Goal: Complete application form

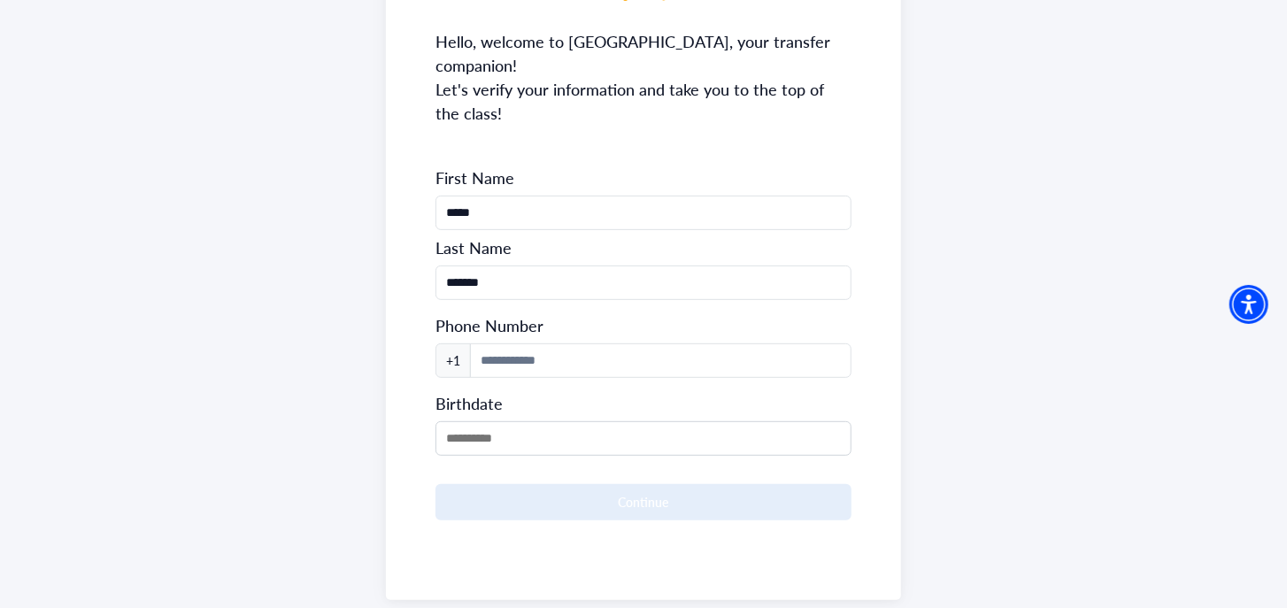
scroll to position [243, 0]
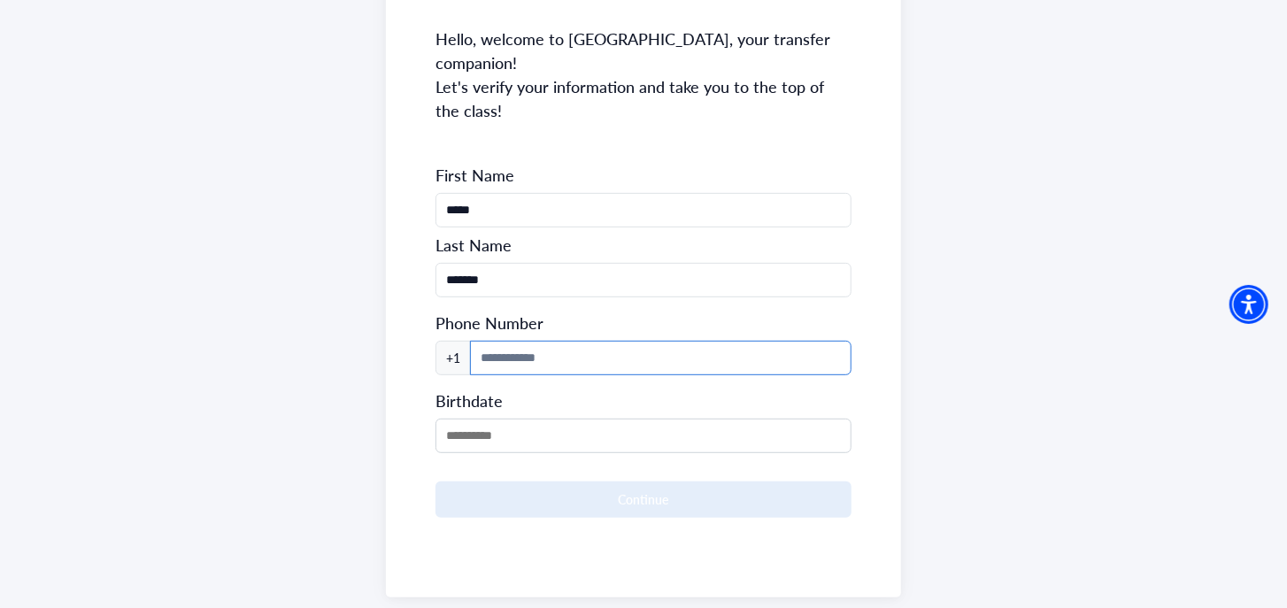
click at [502, 341] on input at bounding box center [661, 358] width 382 height 35
type input "**"
type input "**********"
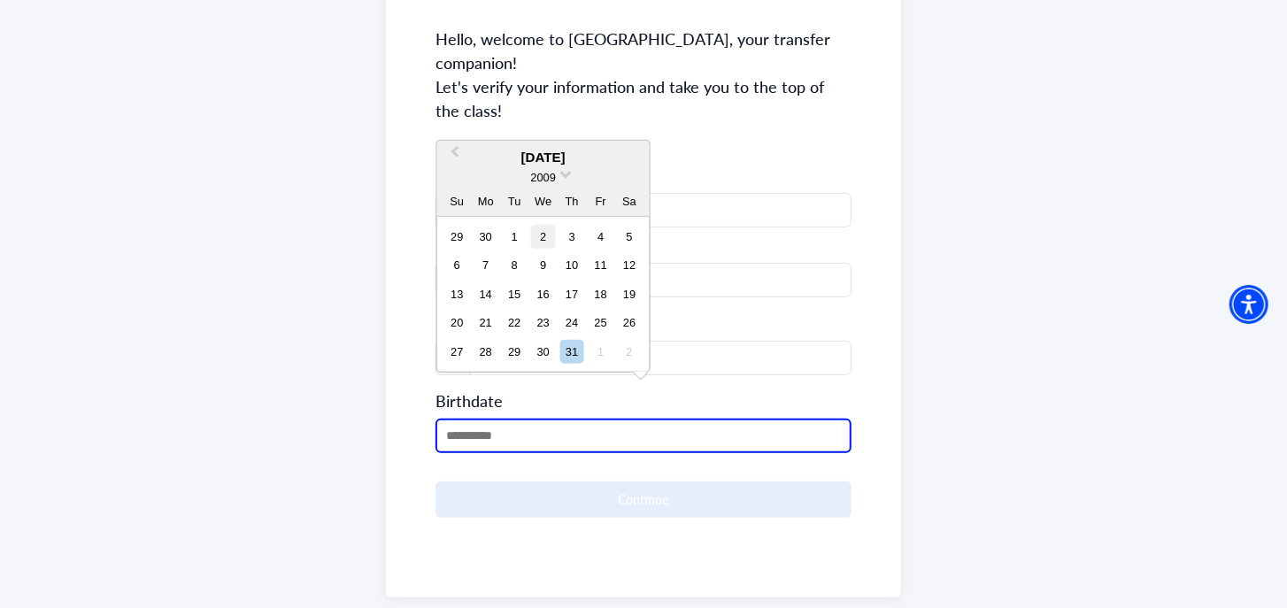
scroll to position [255, 0]
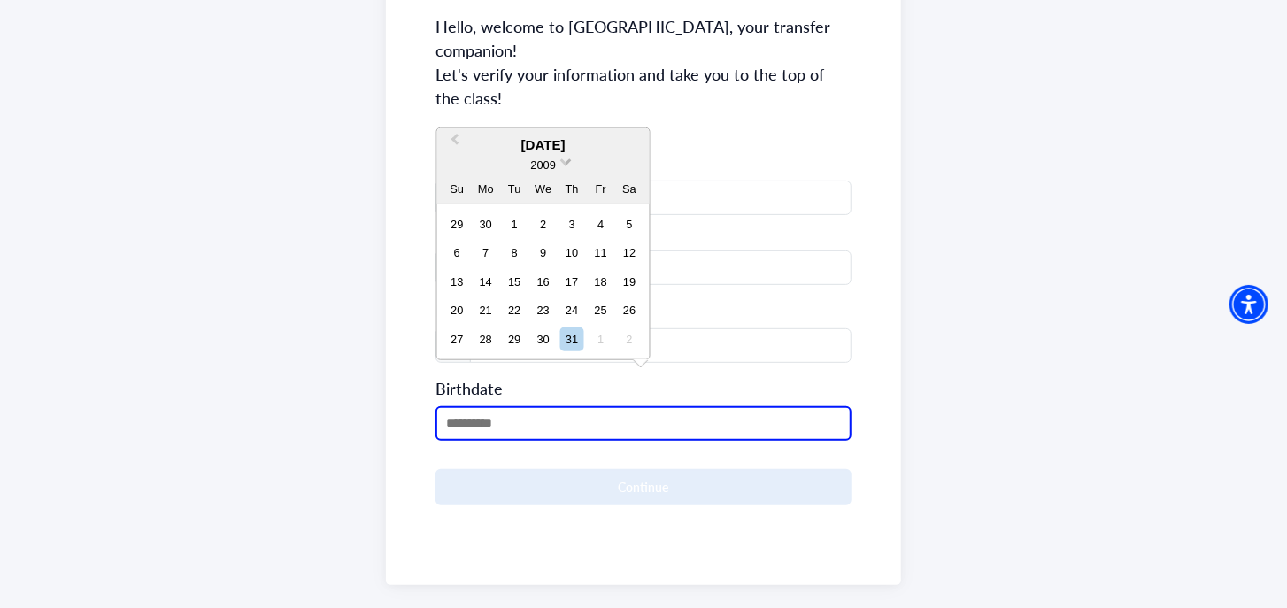
click at [555, 158] on span "2009" at bounding box center [542, 164] width 25 height 13
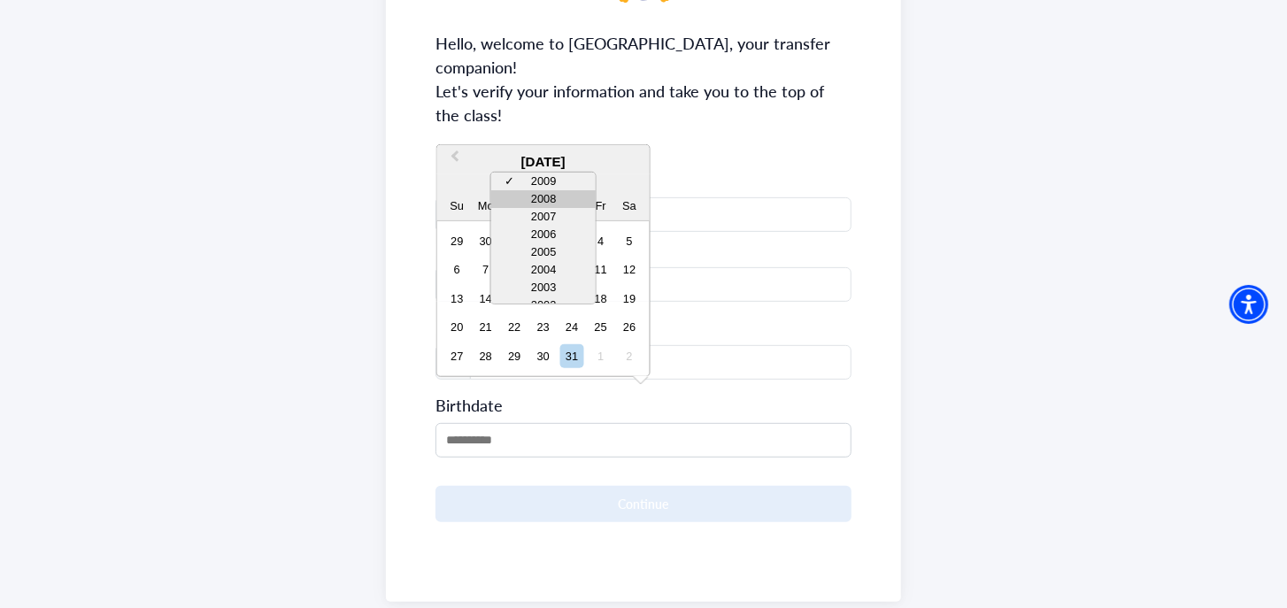
scroll to position [224, 0]
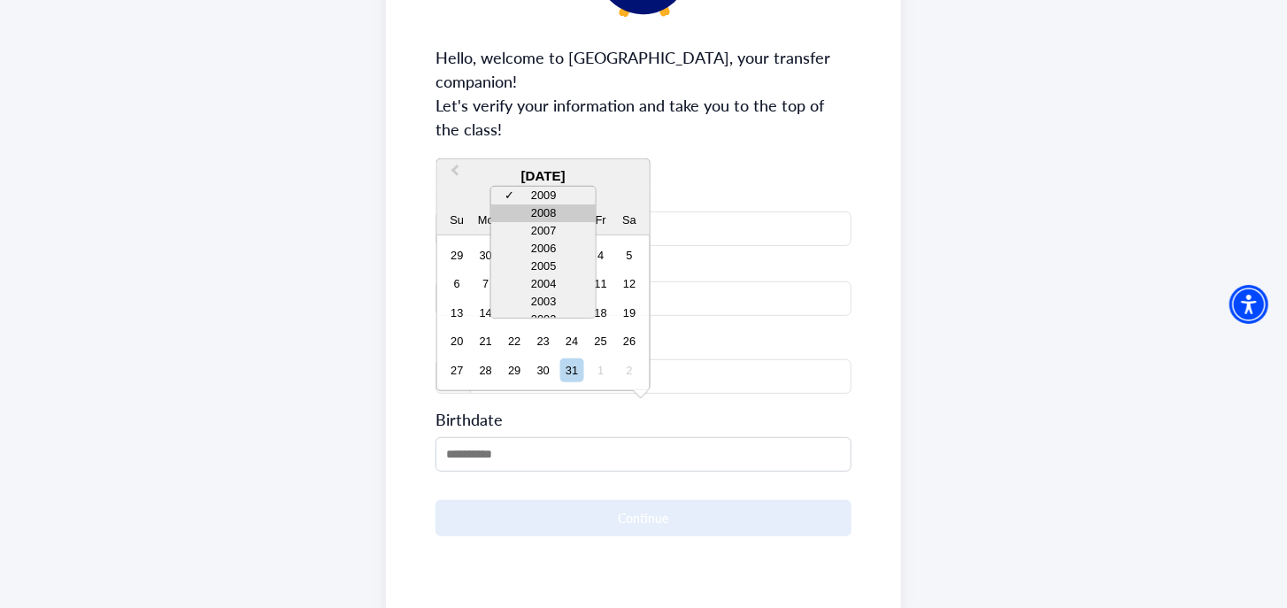
click at [558, 212] on div "2008" at bounding box center [543, 213] width 104 height 18
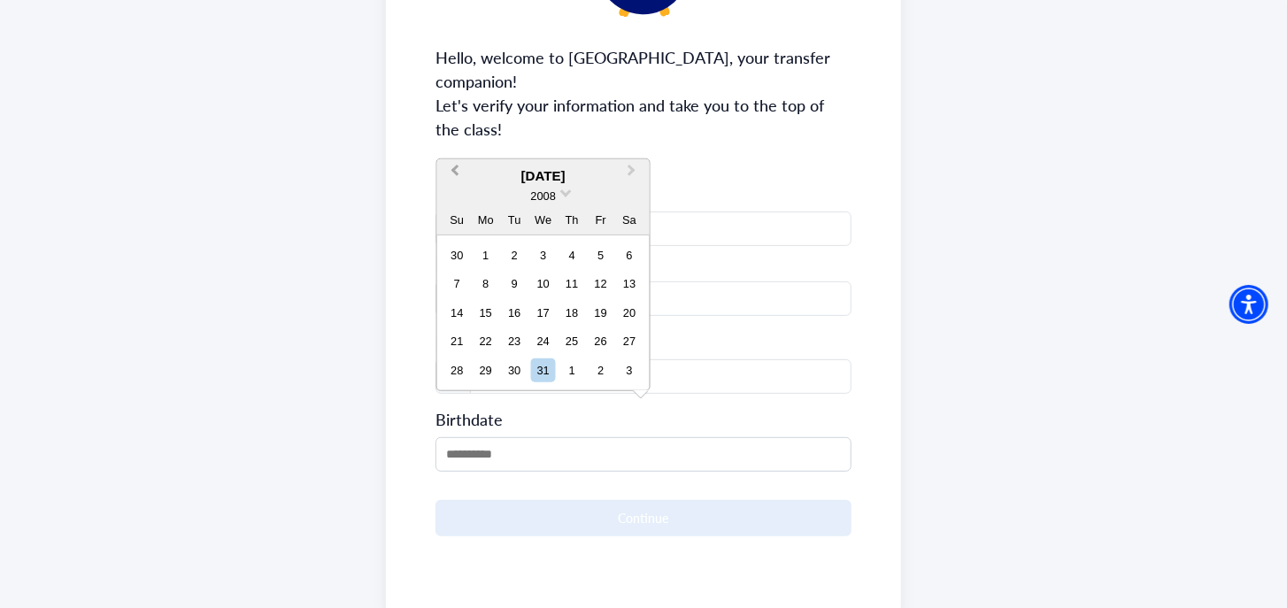
click at [455, 170] on span "Previous Month" at bounding box center [455, 174] width 0 height 27
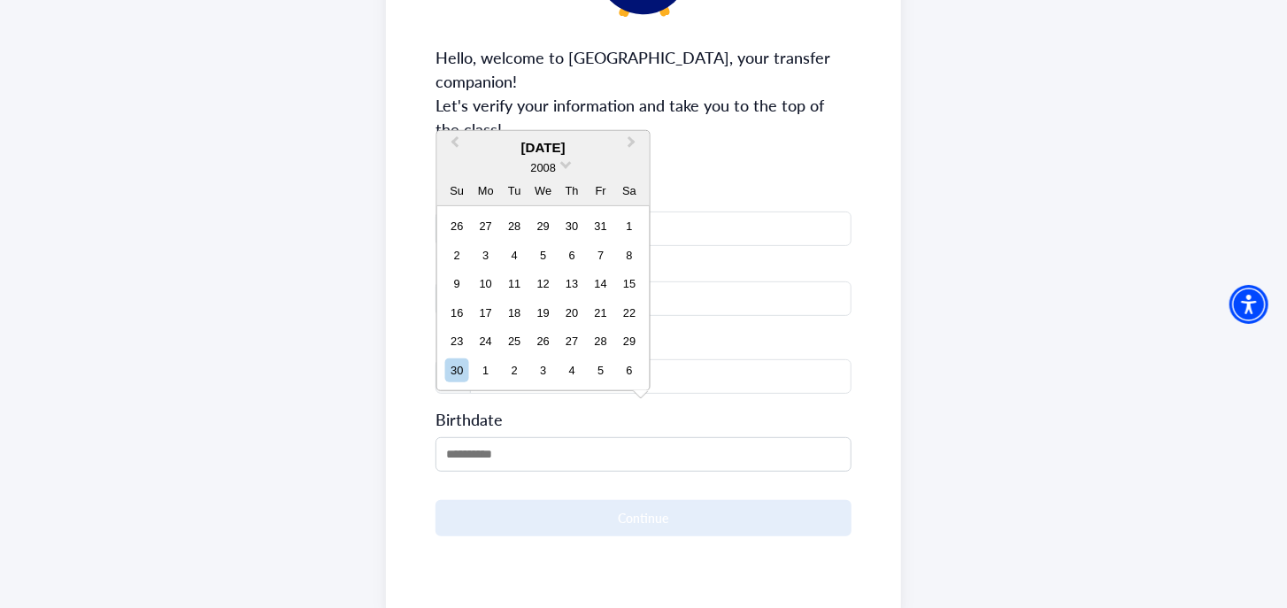
click at [560, 144] on div "[DATE]" at bounding box center [543, 148] width 212 height 20
click at [455, 138] on span "Previous Month" at bounding box center [455, 146] width 0 height 27
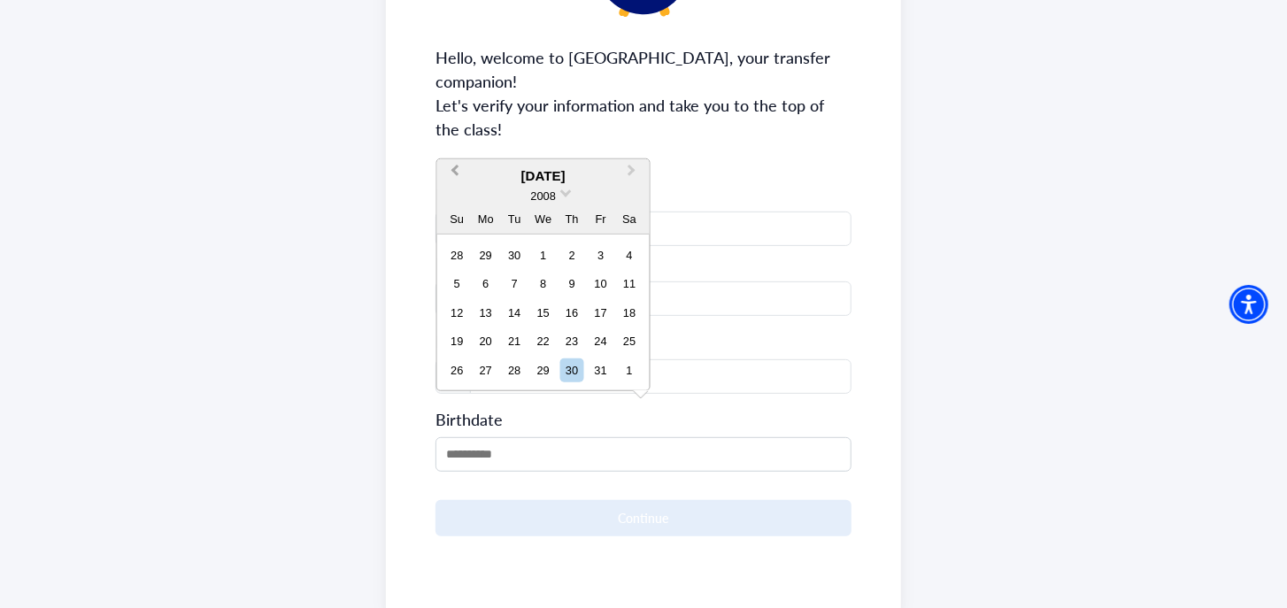
click at [457, 138] on div "**********" at bounding box center [643, 251] width 515 height 729
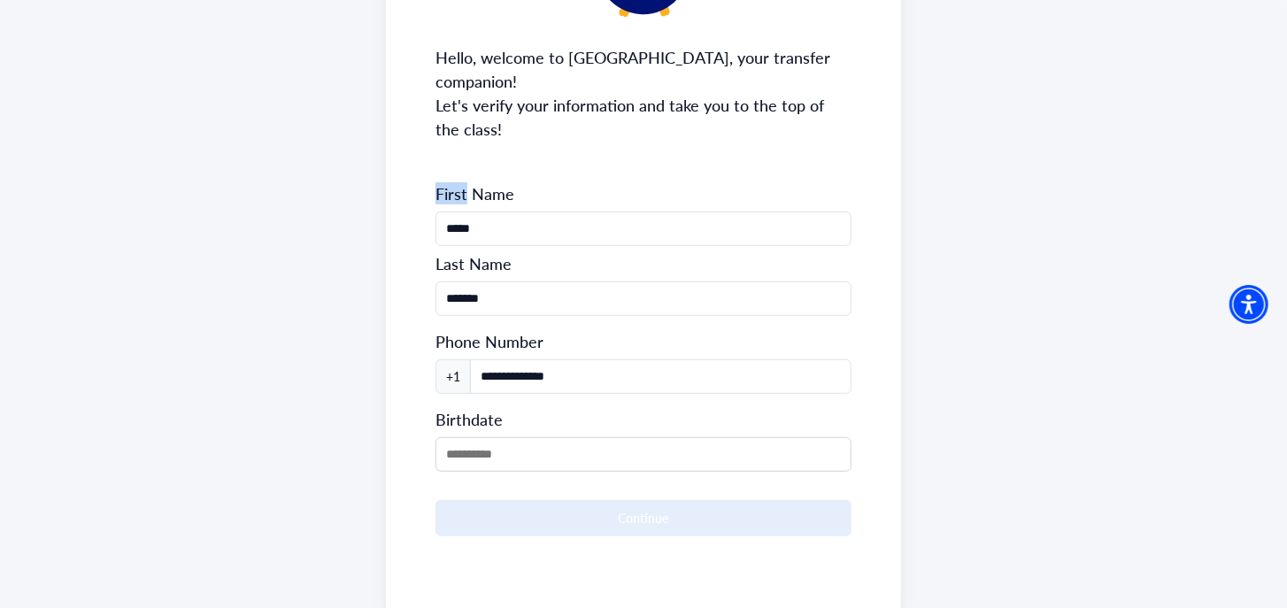
click at [457, 138] on div "**********" at bounding box center [643, 251] width 515 height 729
click at [475, 359] on input "**********" at bounding box center [661, 376] width 382 height 35
click at [466, 408] on span "Birthdate" at bounding box center [469, 419] width 67 height 22
click at [467, 405] on div "Birthdate" at bounding box center [644, 436] width 416 height 71
click at [474, 437] on input "MM/DD/YYYY" at bounding box center [644, 454] width 416 height 35
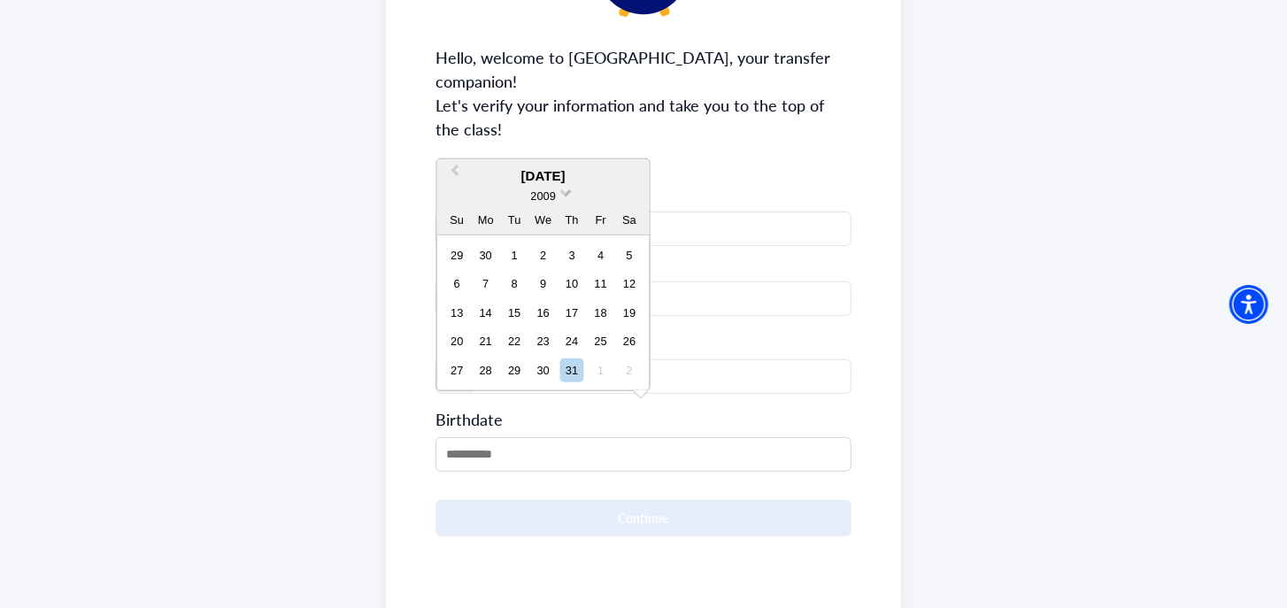
click at [561, 189] on span at bounding box center [566, 192] width 12 height 12
click at [555, 212] on div "2008" at bounding box center [543, 213] width 104 height 18
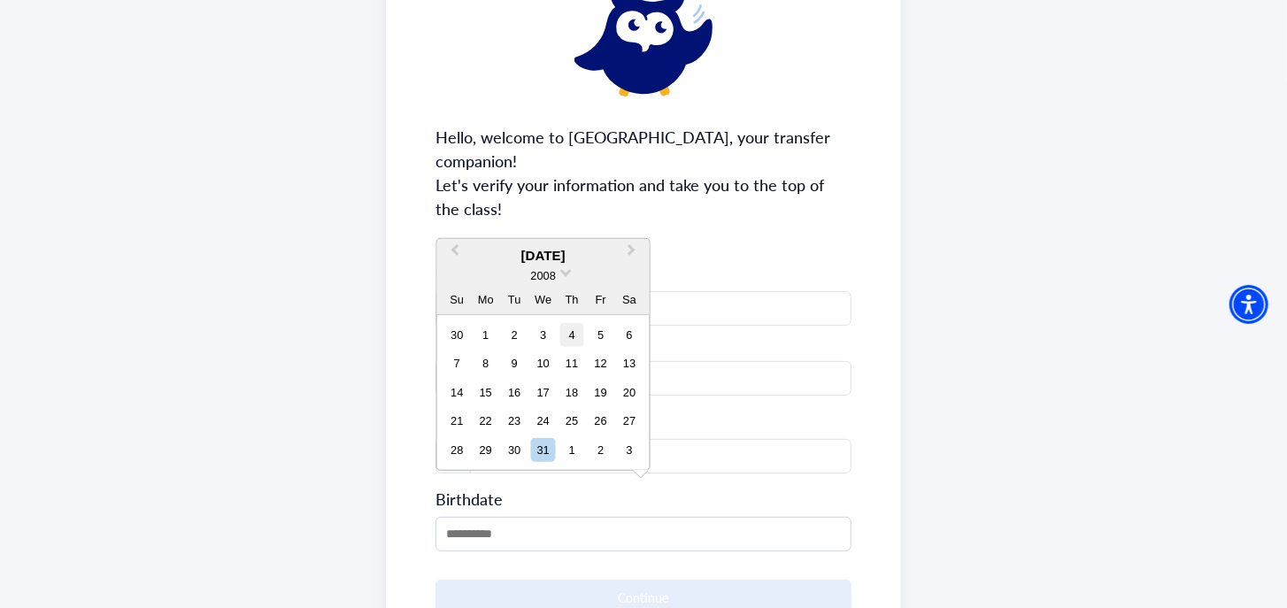
scroll to position [143, 0]
click at [560, 256] on div "[DATE]" at bounding box center [543, 257] width 212 height 20
click at [461, 252] on button "Previous Month" at bounding box center [453, 256] width 28 height 28
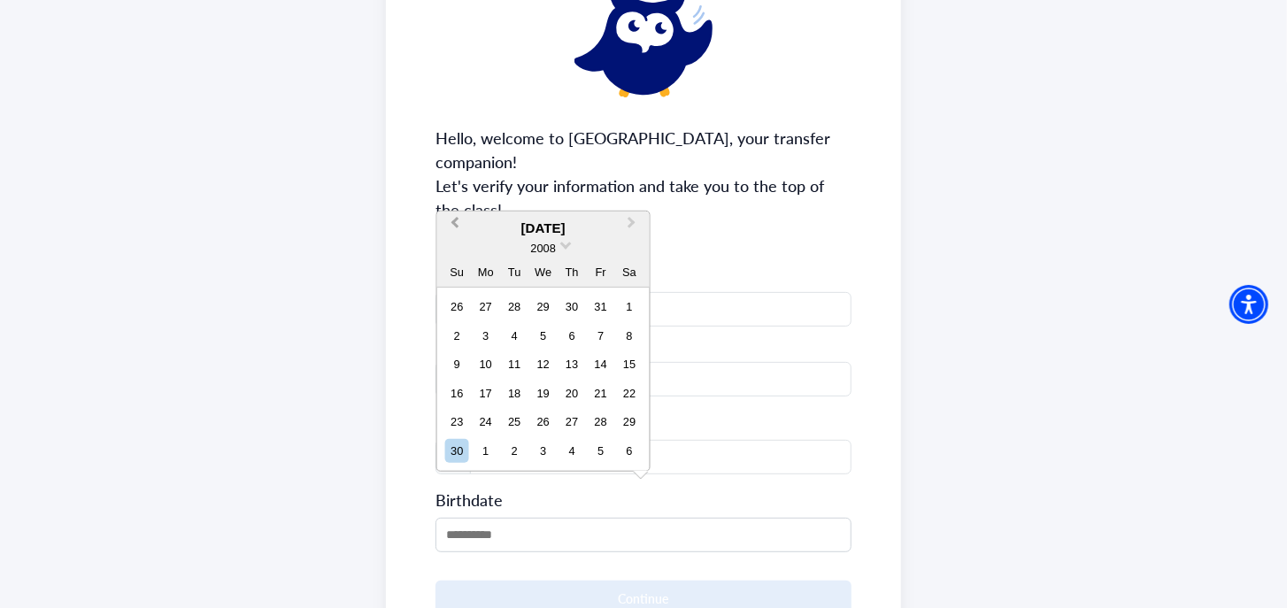
click at [455, 230] on button "Previous Month" at bounding box center [453, 227] width 28 height 28
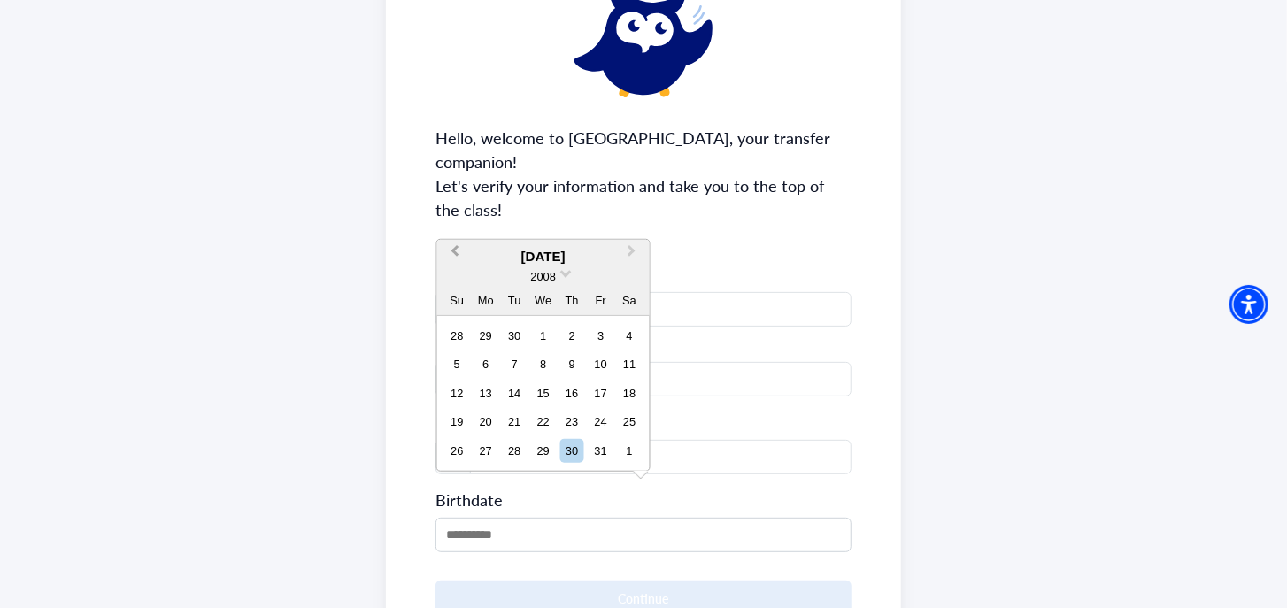
click at [455, 252] on span "Previous Month" at bounding box center [455, 255] width 0 height 27
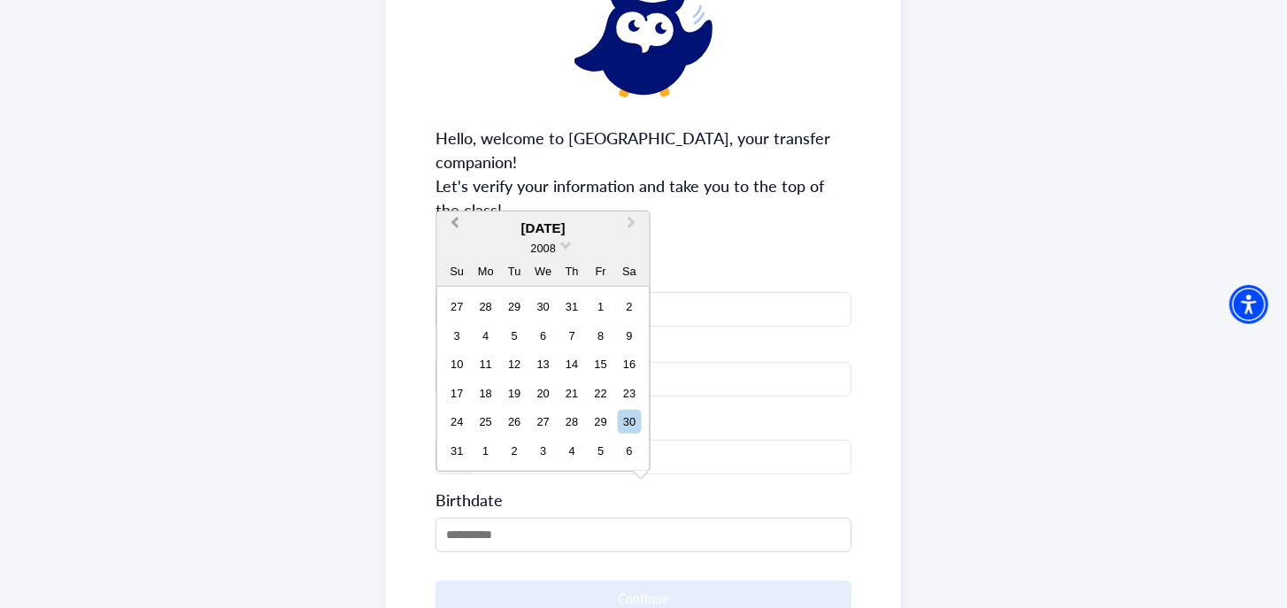
click at [451, 231] on button "Previous Month" at bounding box center [453, 227] width 28 height 28
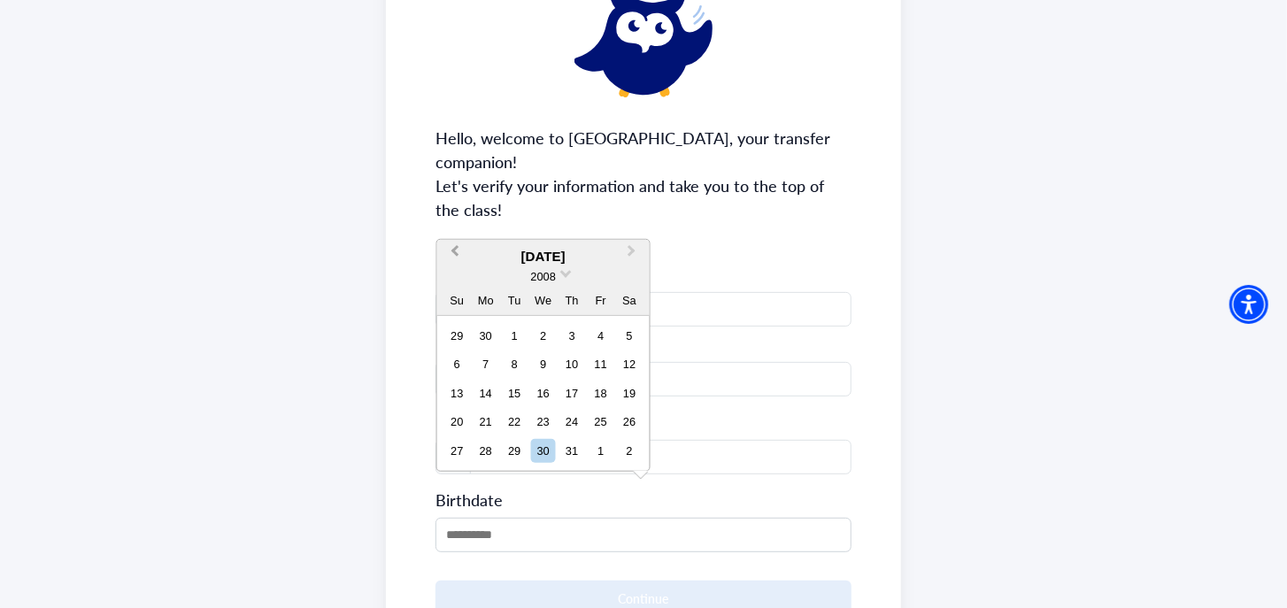
click at [455, 251] on span "Previous Month" at bounding box center [455, 255] width 0 height 27
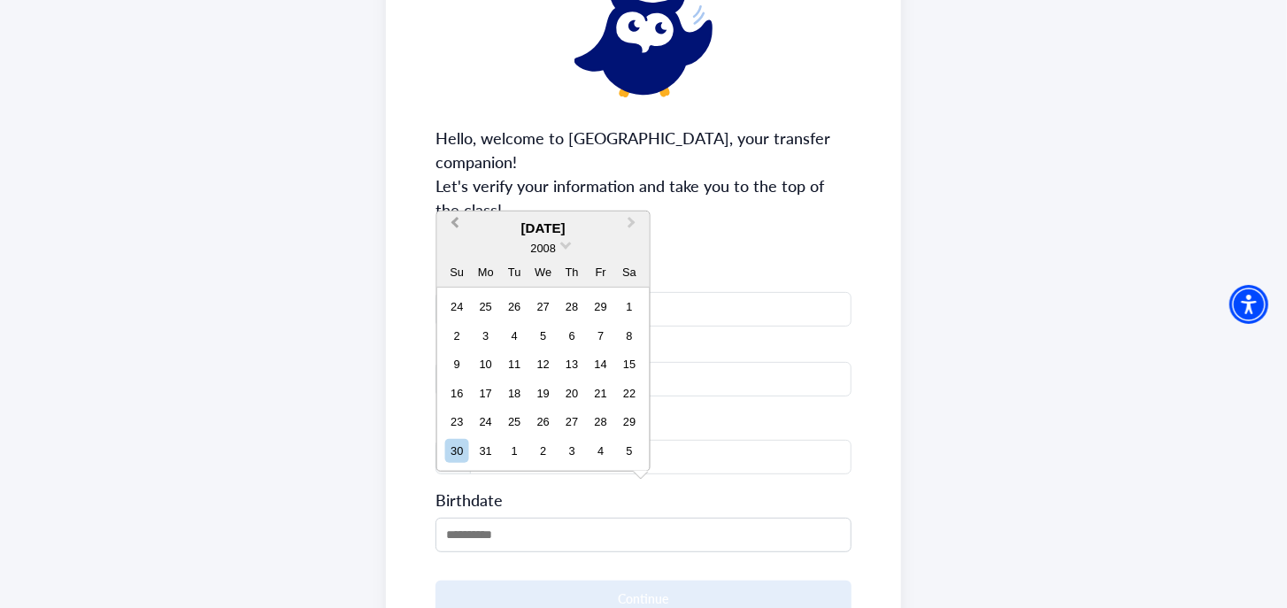
click at [455, 227] on span "Previous Month" at bounding box center [455, 226] width 0 height 27
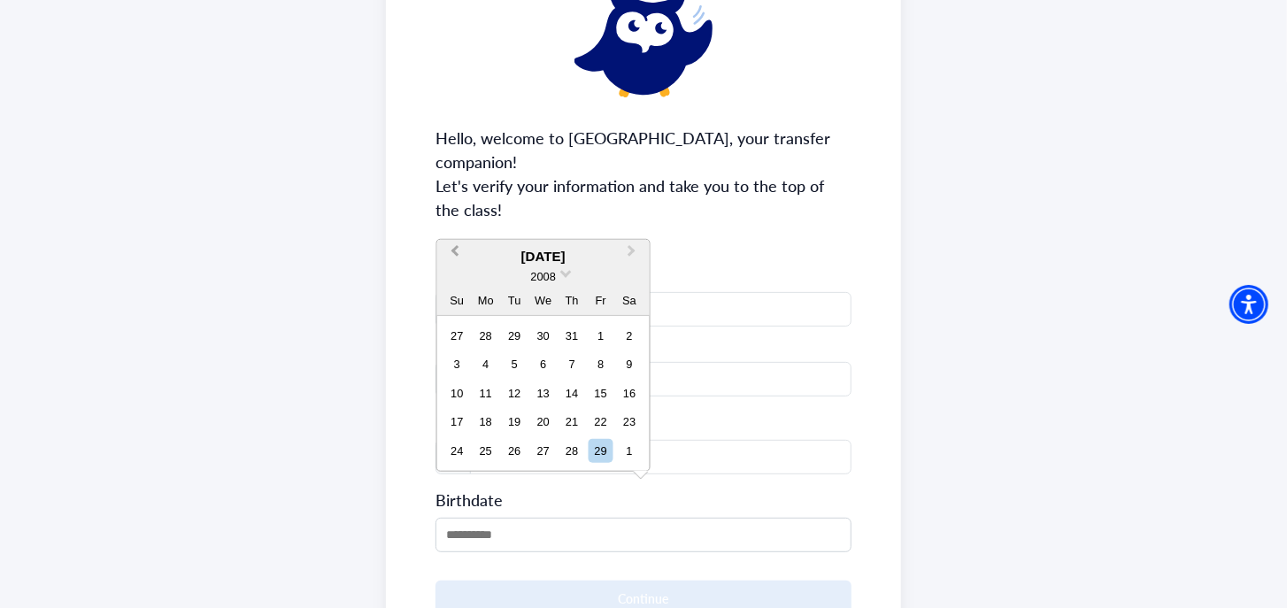
click at [459, 258] on button "Previous Month" at bounding box center [453, 256] width 28 height 28
click at [566, 336] on div "3" at bounding box center [572, 336] width 24 height 24
type input "**********"
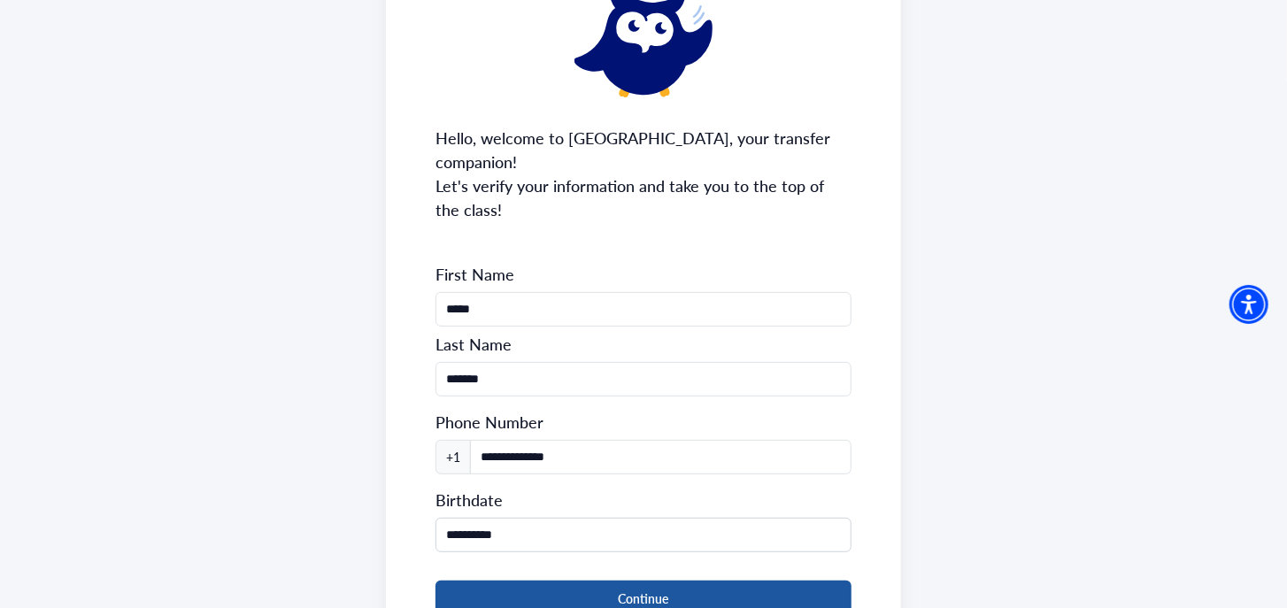
click at [572, 582] on button "Continue" at bounding box center [644, 599] width 416 height 36
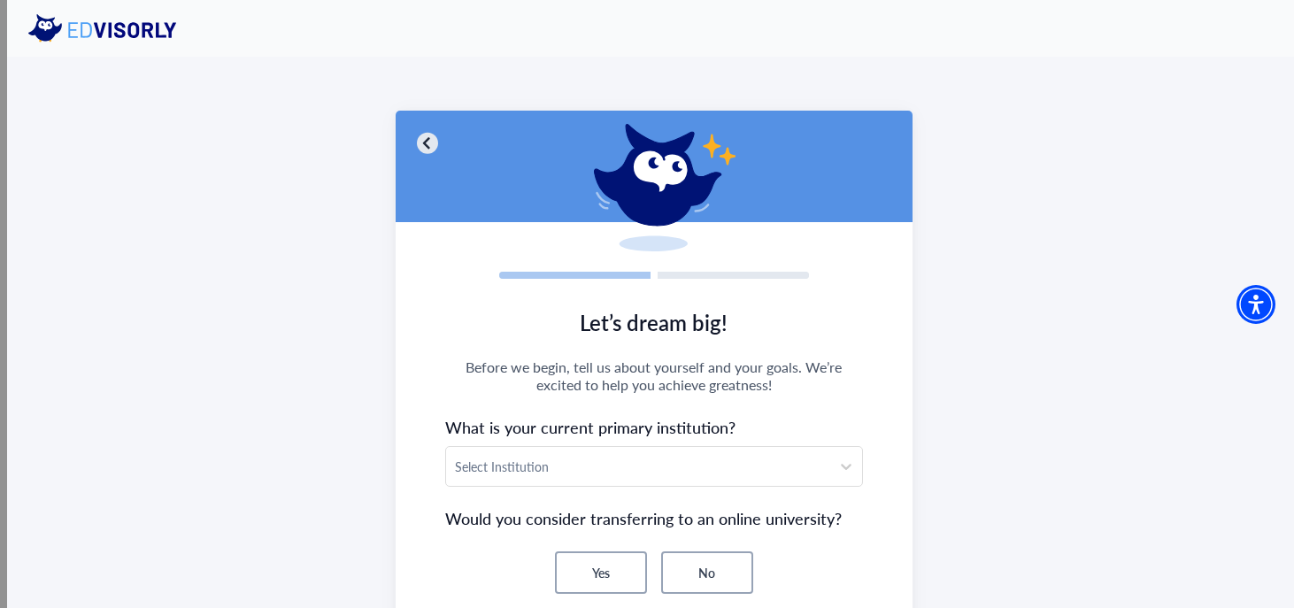
scroll to position [147, 0]
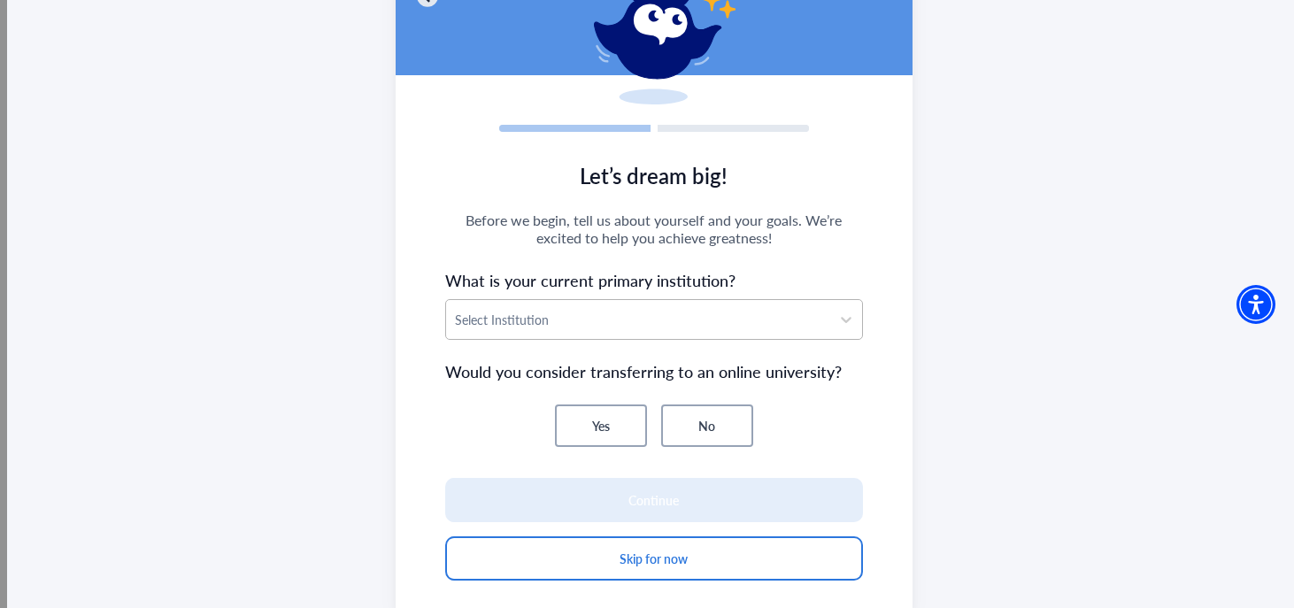
click at [659, 325] on div at bounding box center [638, 320] width 367 height 22
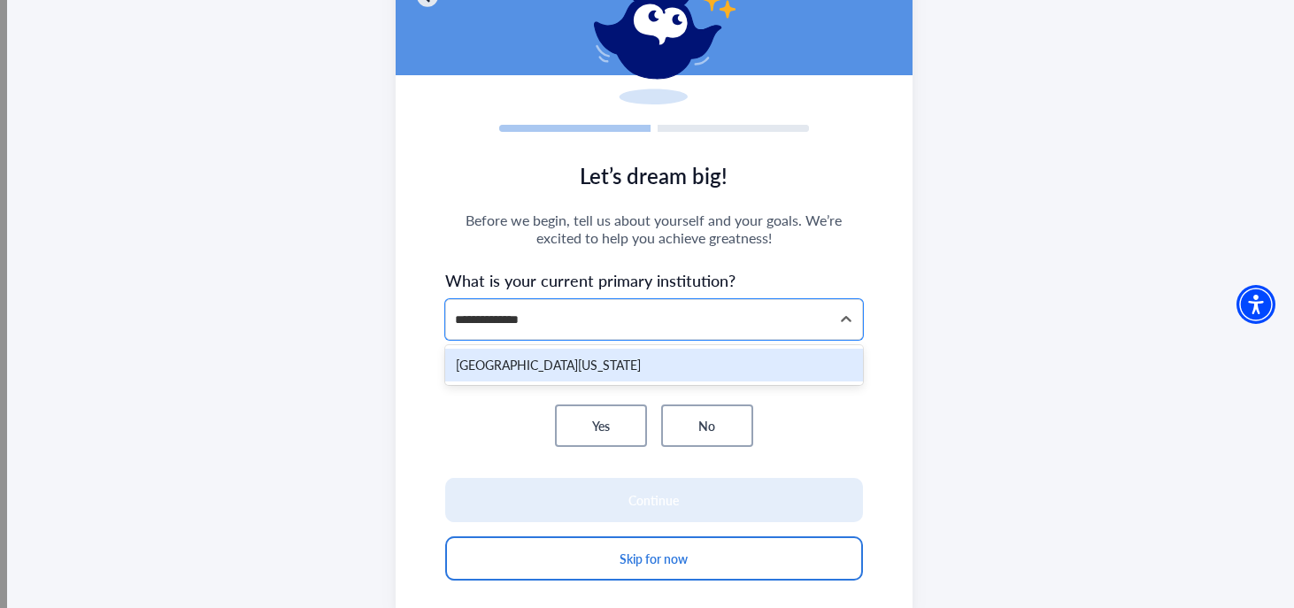
type input "**********"
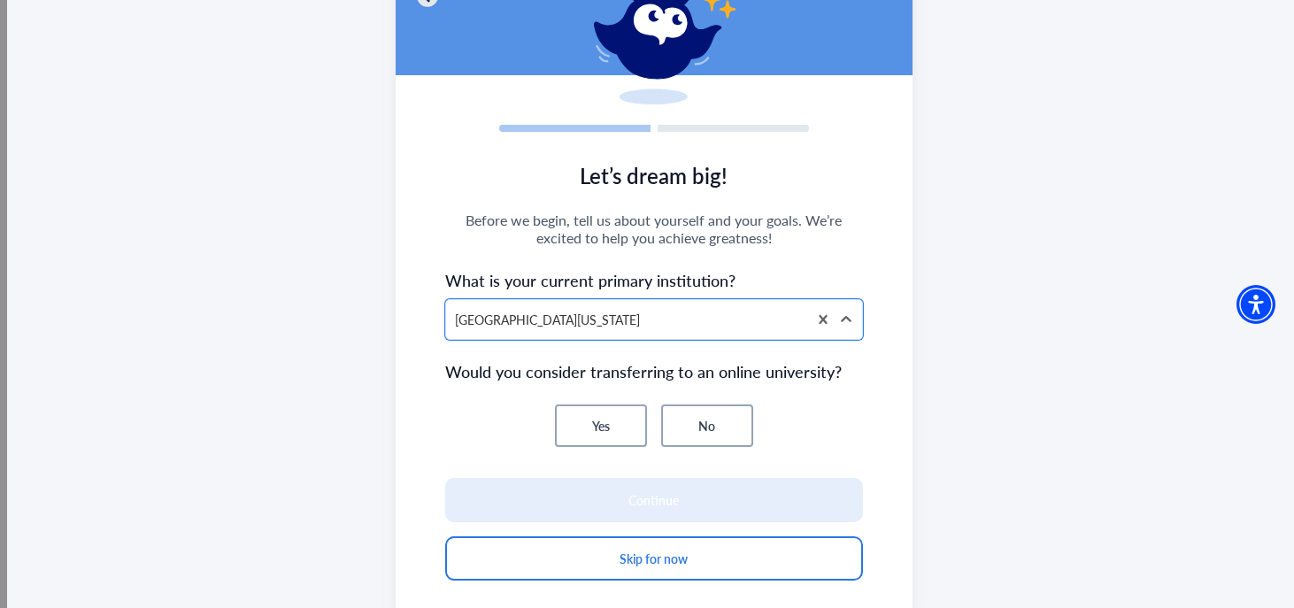
click at [684, 423] on button "No" at bounding box center [707, 426] width 92 height 42
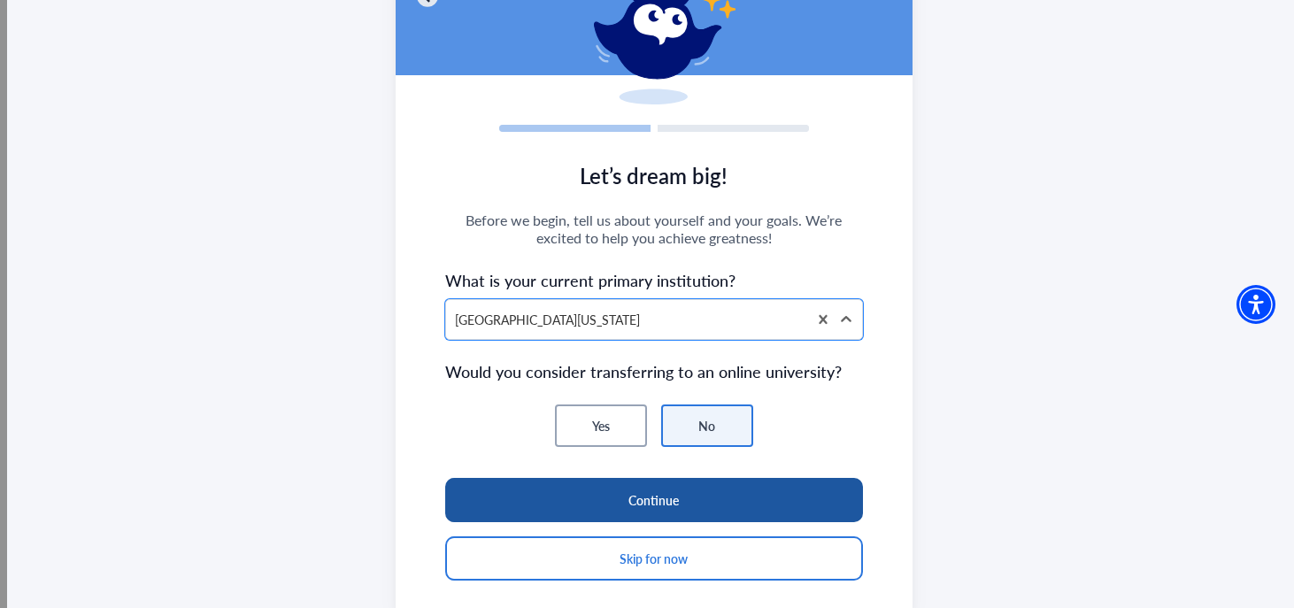
click at [674, 504] on button "Continue" at bounding box center [654, 500] width 419 height 44
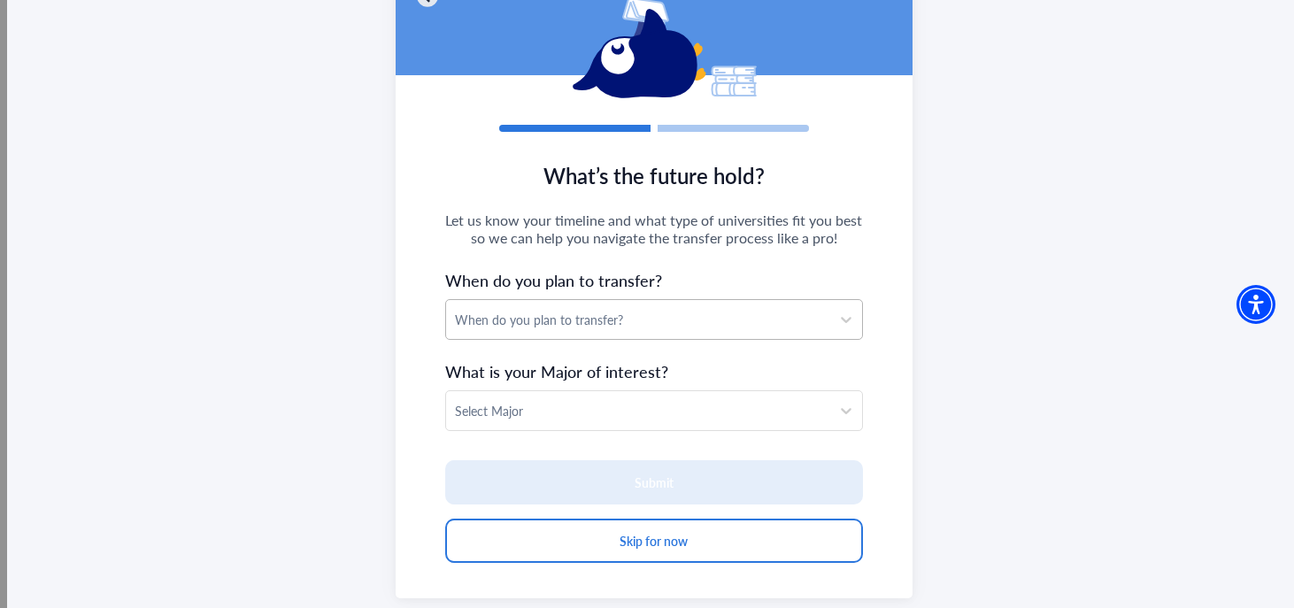
click at [596, 319] on div "When do you plan to transfer?" at bounding box center [638, 320] width 367 height 19
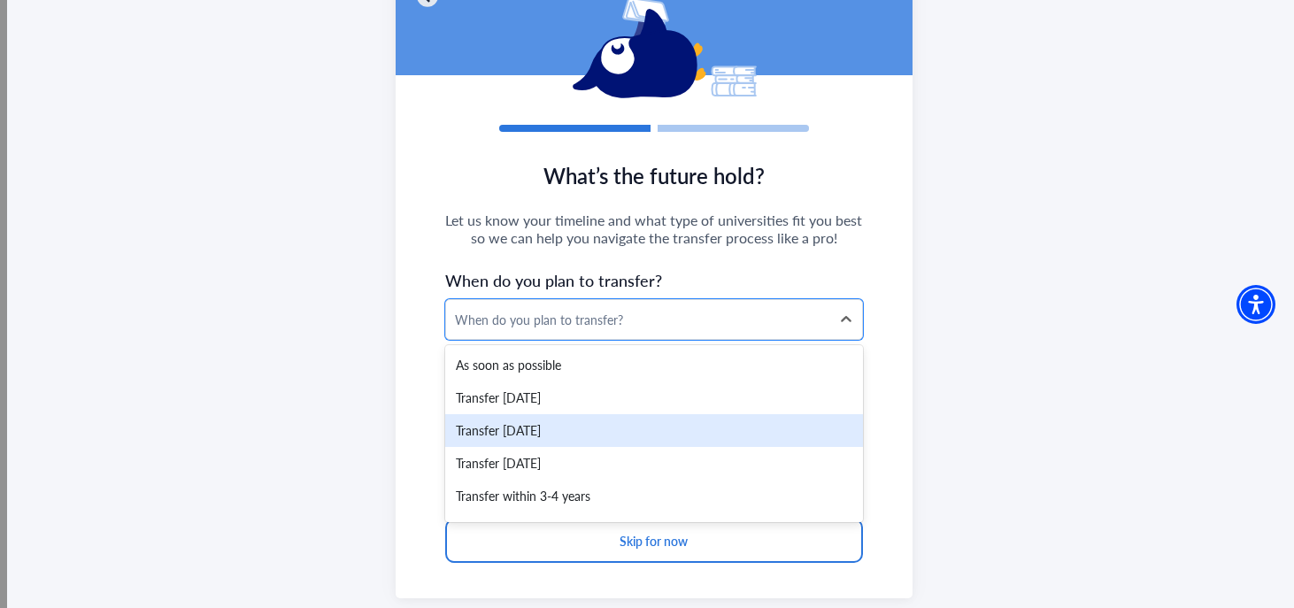
click at [543, 420] on div "Transfer [DATE]" at bounding box center [654, 430] width 419 height 33
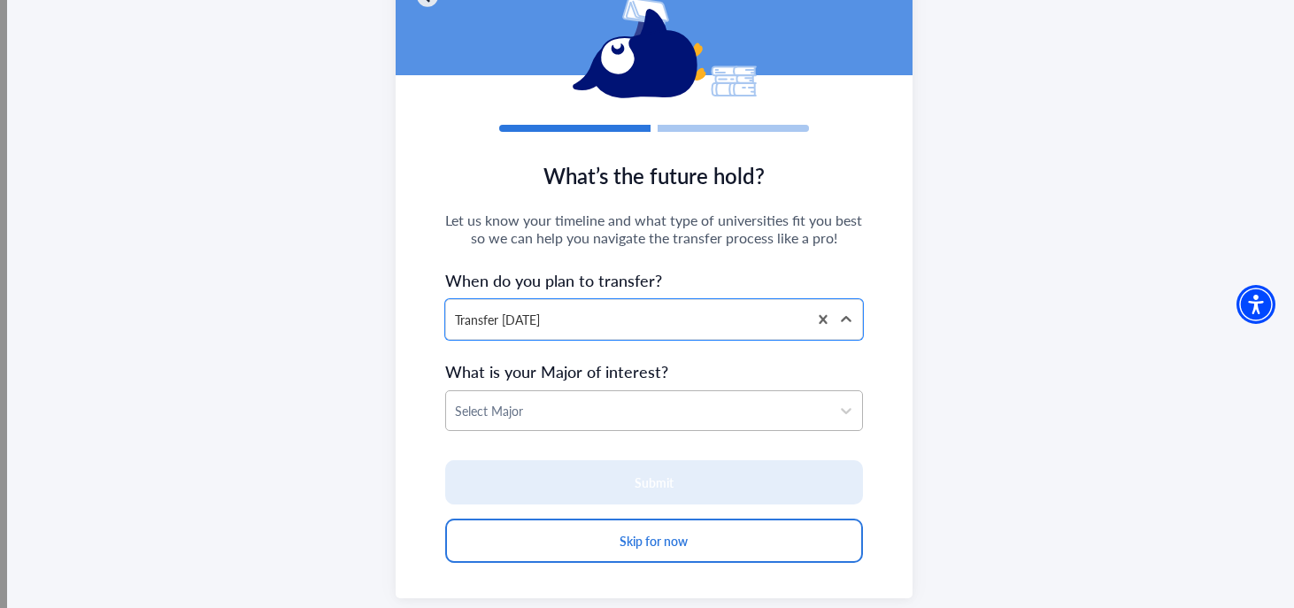
click at [589, 410] on div at bounding box center [638, 411] width 367 height 22
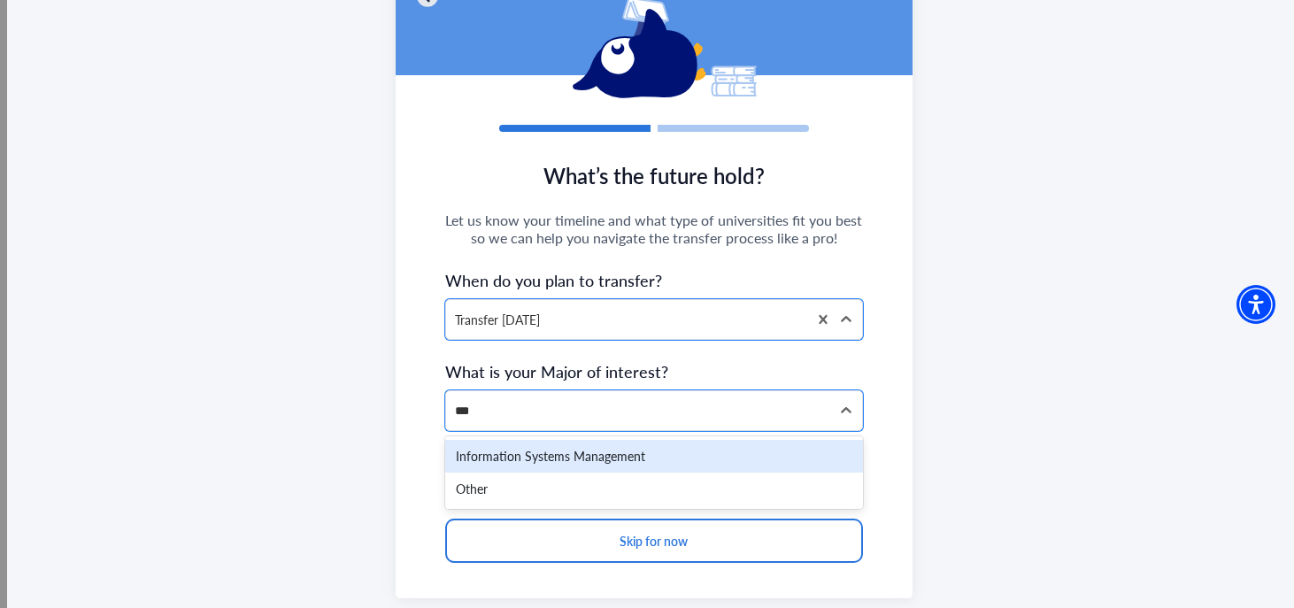
scroll to position [0, 0]
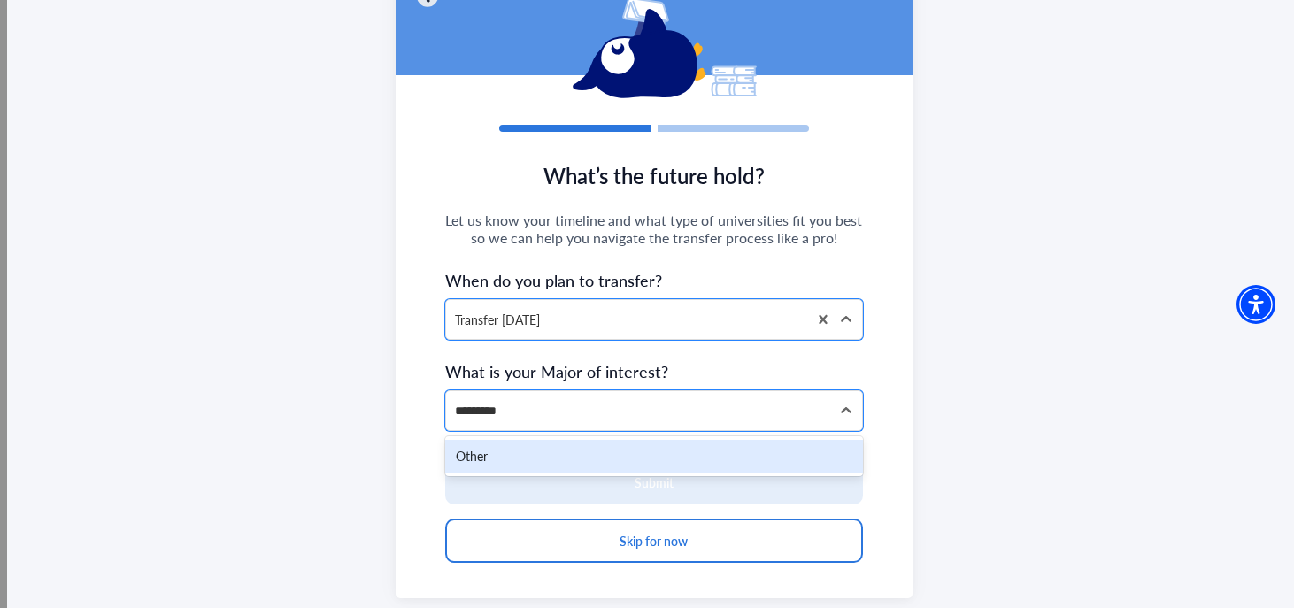
type input "**********"
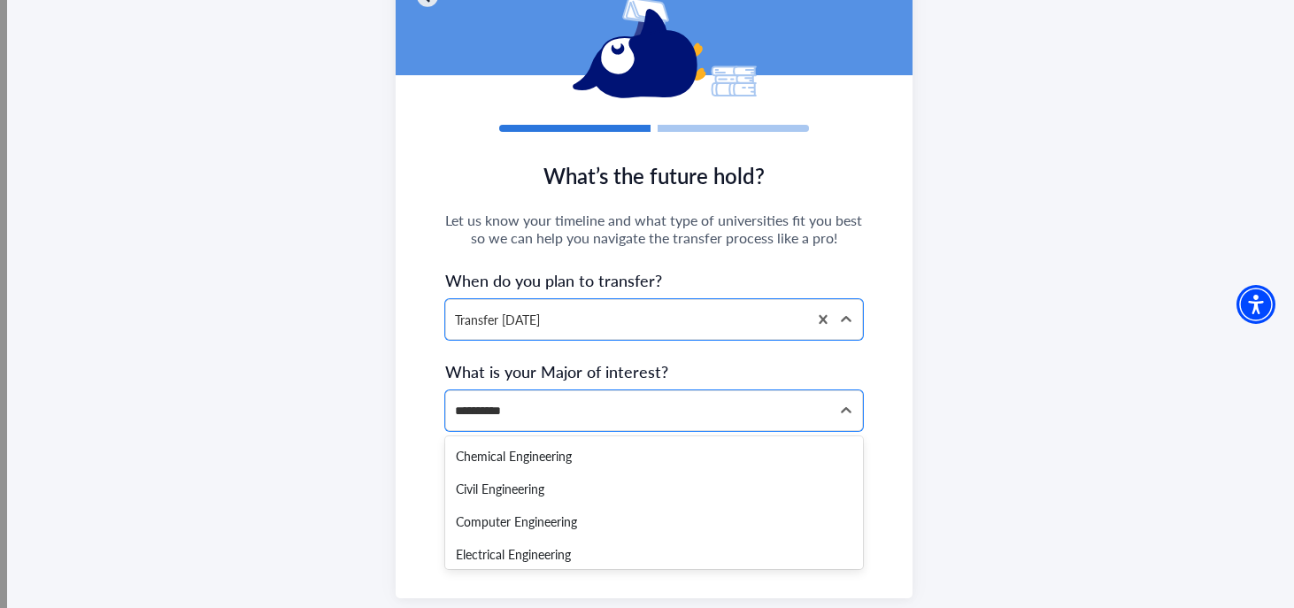
type input "**********"
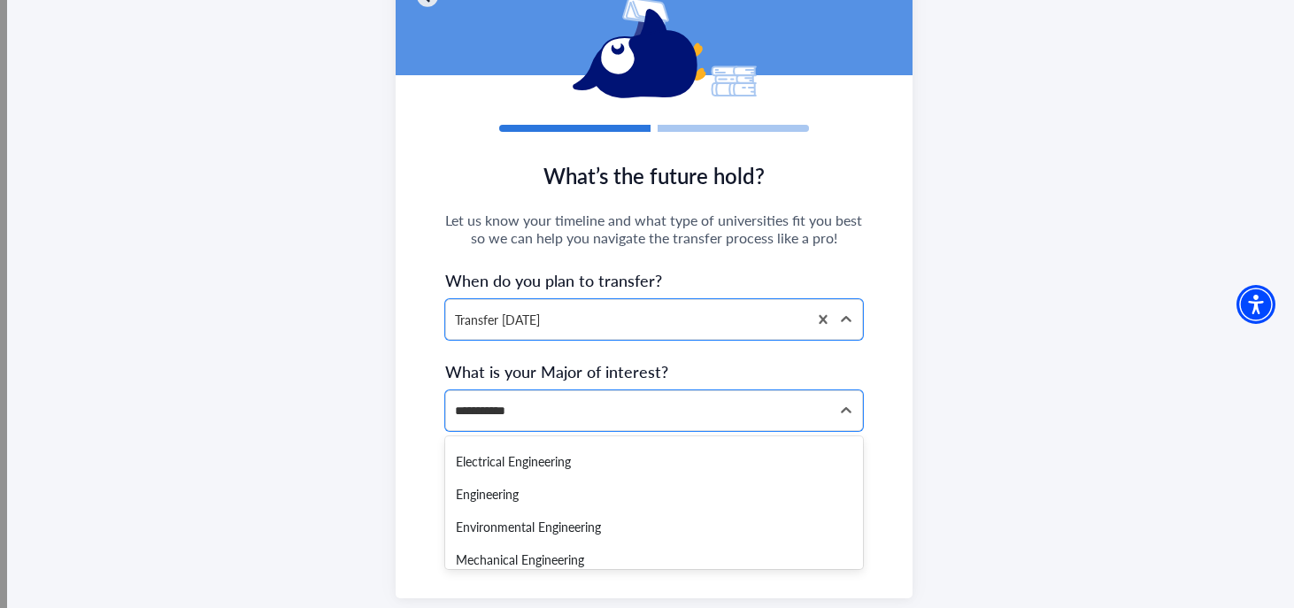
scroll to position [135, 0]
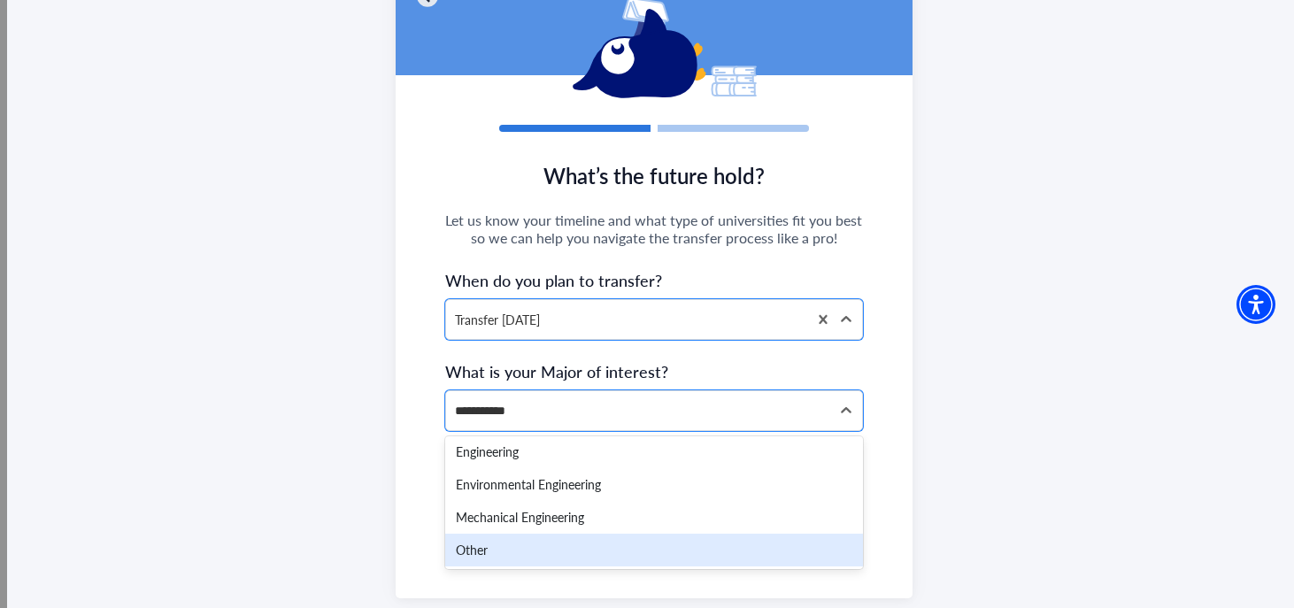
click at [565, 541] on div "Other" at bounding box center [654, 550] width 419 height 33
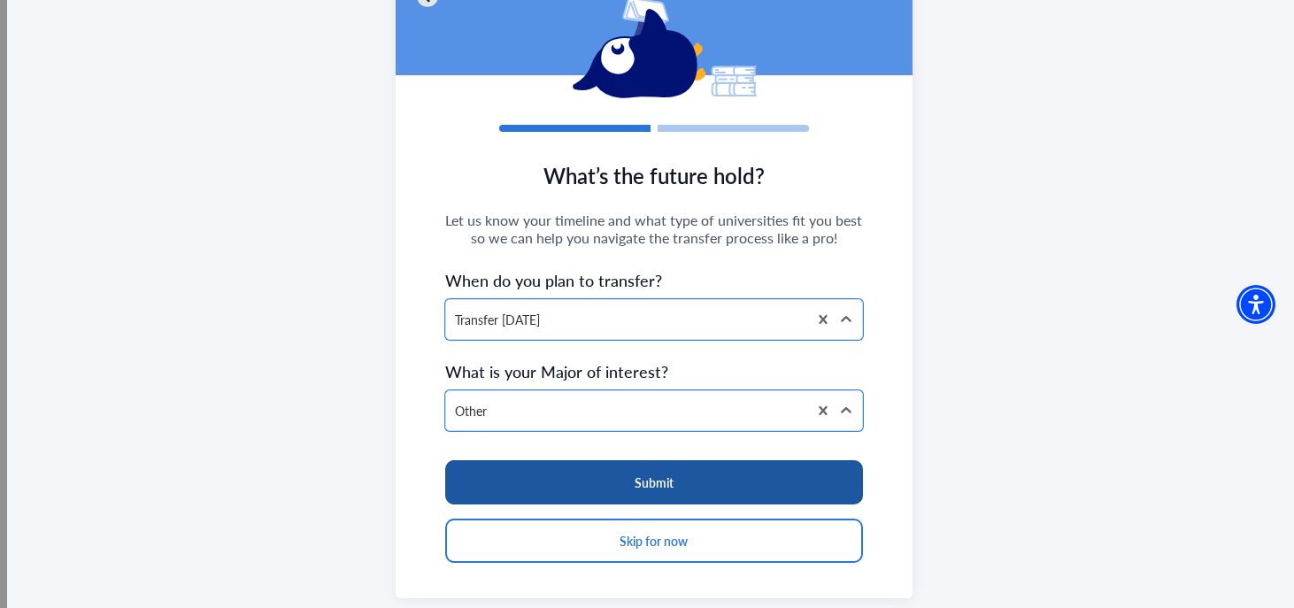
click at [582, 481] on button "Submit" at bounding box center [654, 482] width 419 height 44
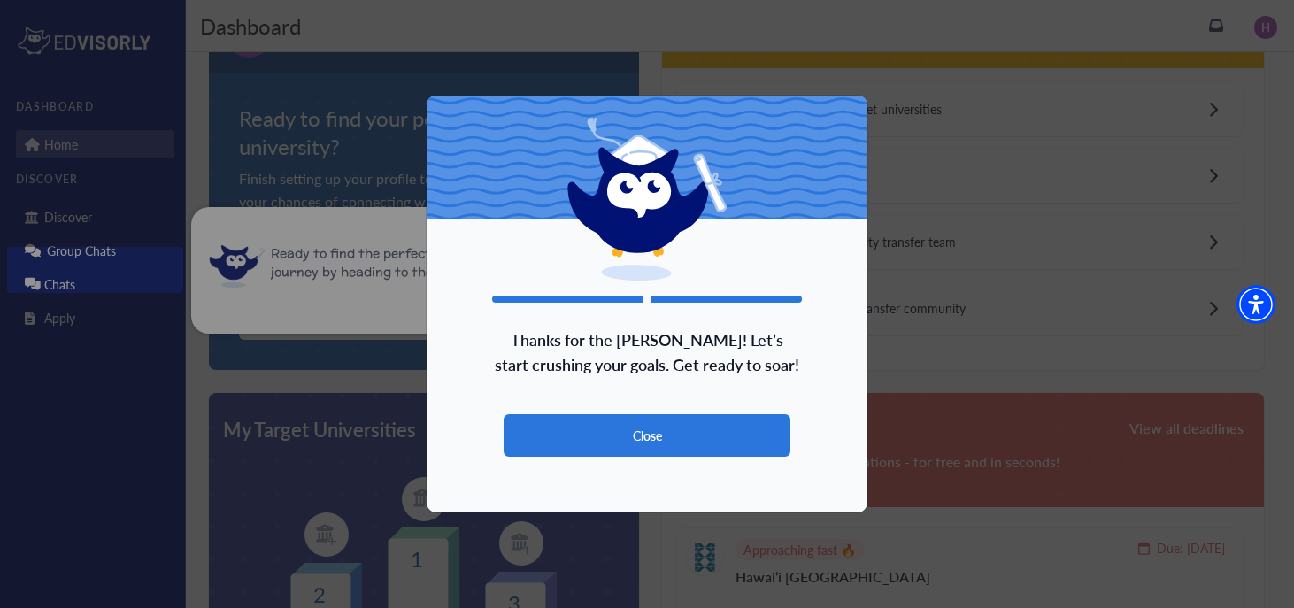
scroll to position [135, 0]
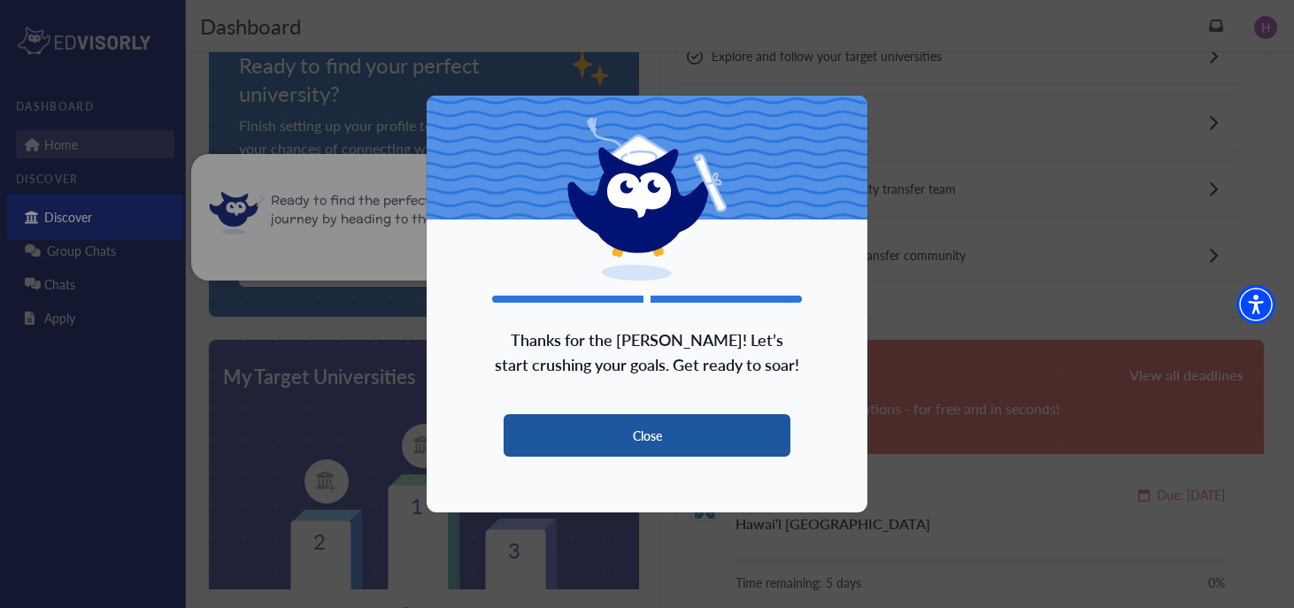
click at [717, 436] on button "Close" at bounding box center [647, 435] width 287 height 42
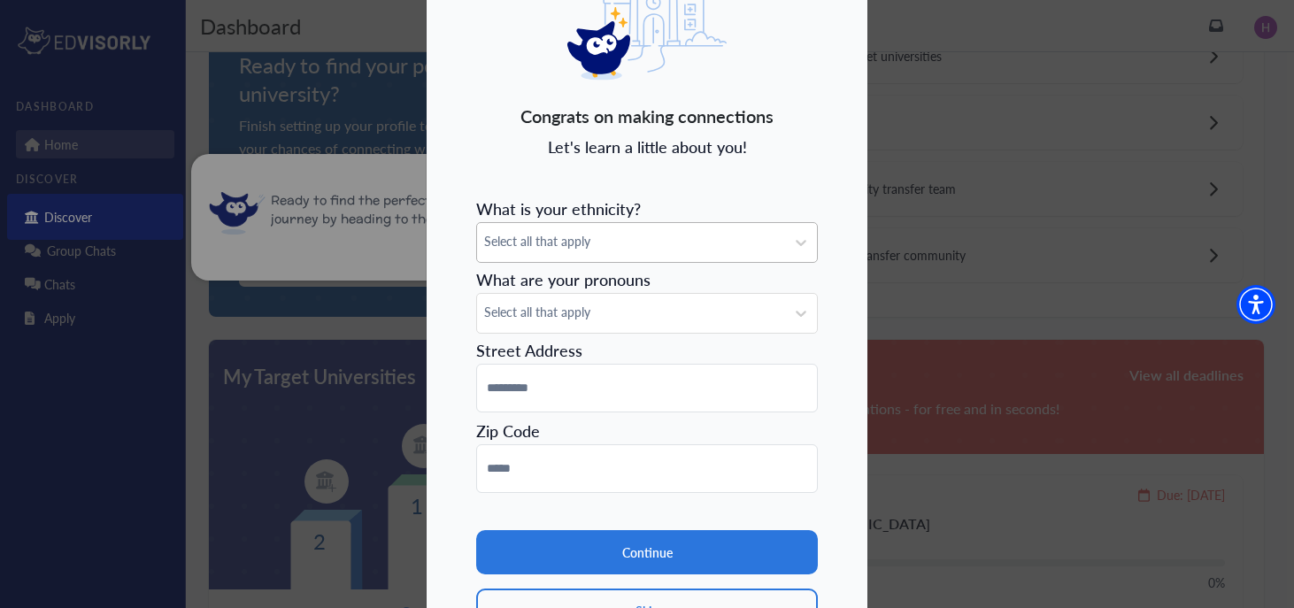
scroll to position [81, 0]
click at [702, 252] on div "Select all that apply" at bounding box center [631, 241] width 308 height 39
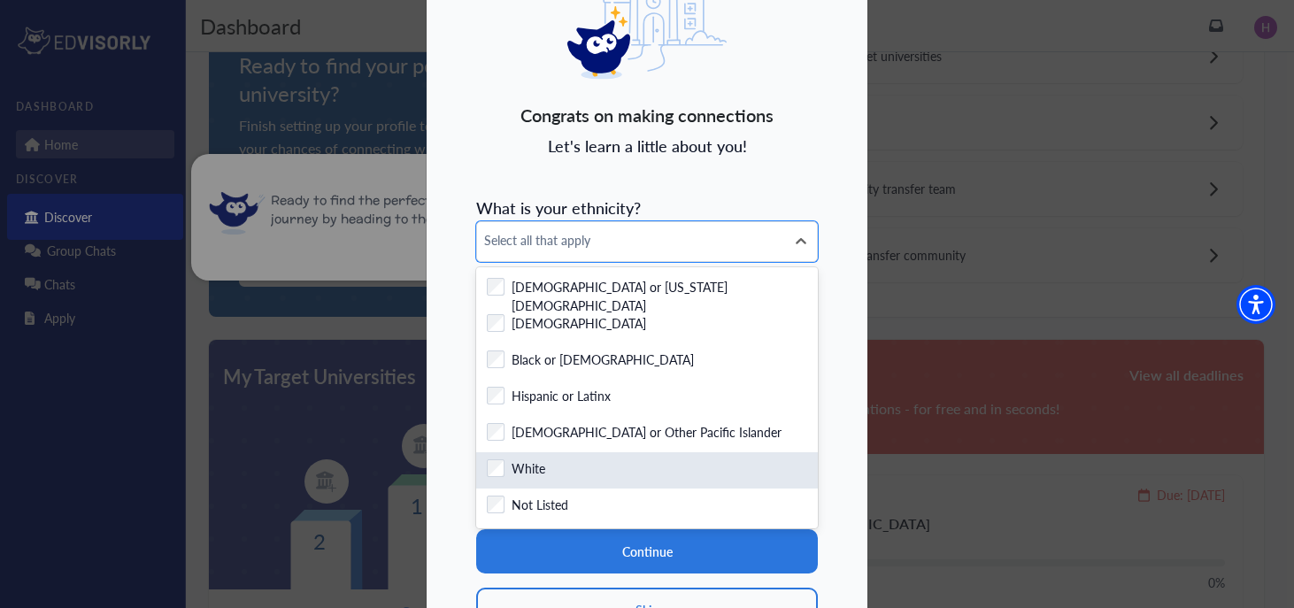
drag, startPoint x: 597, startPoint y: 451, endPoint x: 598, endPoint y: 471, distance: 20.4
click at [598, 471] on div "Checkbox field White" at bounding box center [647, 470] width 342 height 36
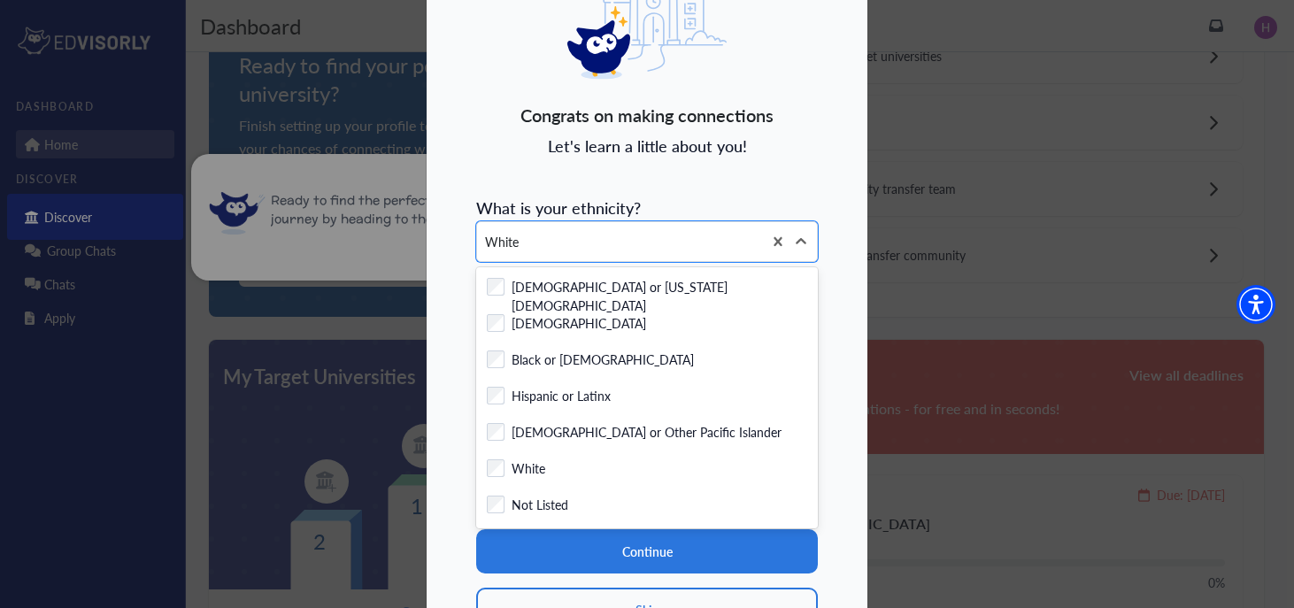
click at [633, 210] on span "What is your ethnicity?" at bounding box center [558, 208] width 165 height 22
click at [633, 216] on span "What is your ethnicity?" at bounding box center [558, 208] width 165 height 22
click at [636, 220] on form "What is your ethnicity? option White, selected. 7 results available. Use Up and…" at bounding box center [647, 410] width 342 height 443
click at [658, 204] on form "What is your ethnicity? option White, selected. 7 results available. Use Up and…" at bounding box center [647, 410] width 342 height 443
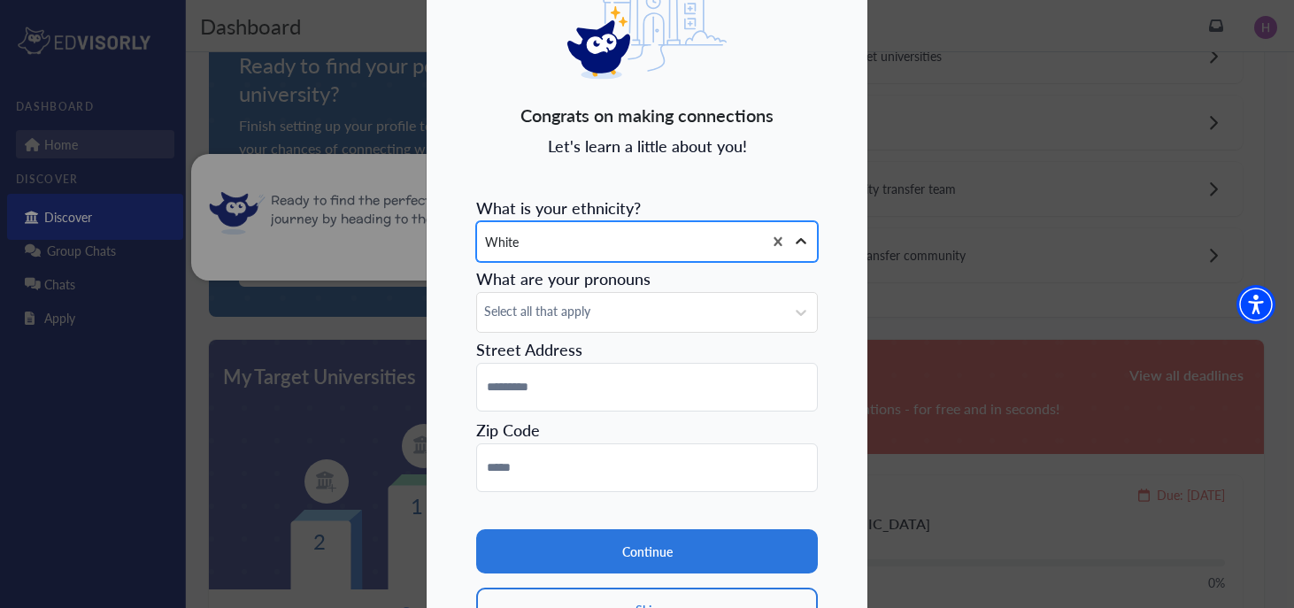
click at [799, 239] on icon at bounding box center [801, 241] width 11 height 6
click at [674, 303] on span "Select all that apply" at bounding box center [631, 311] width 294 height 19
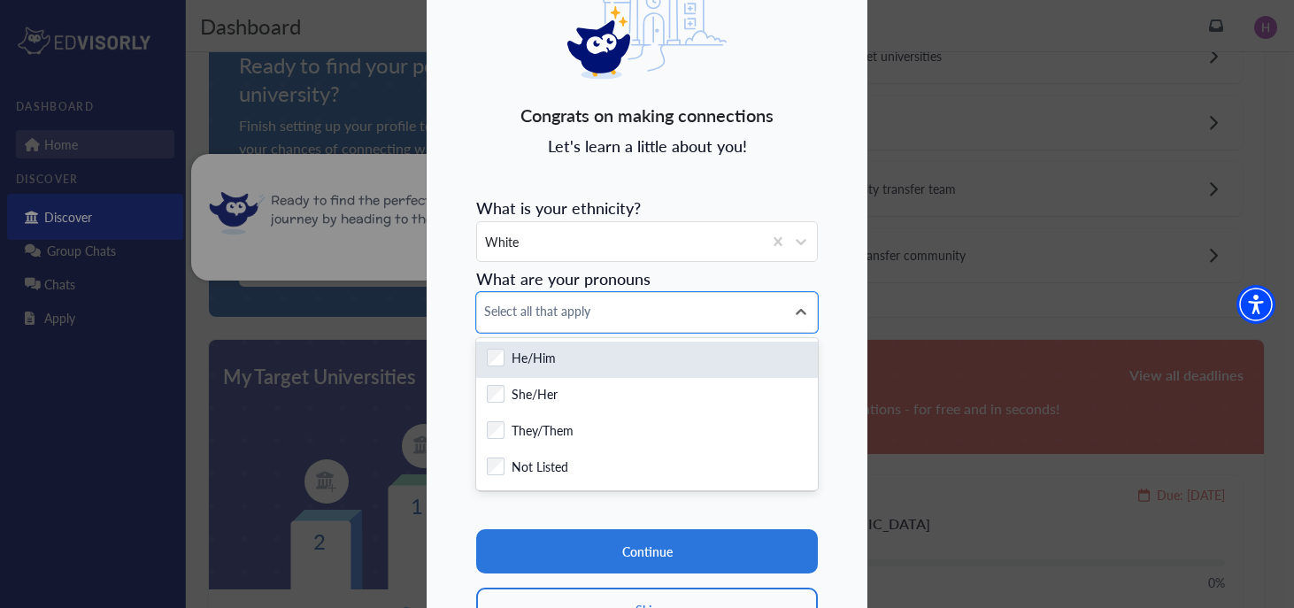
click at [597, 351] on div "Checkbox field He/Him" at bounding box center [647, 360] width 320 height 22
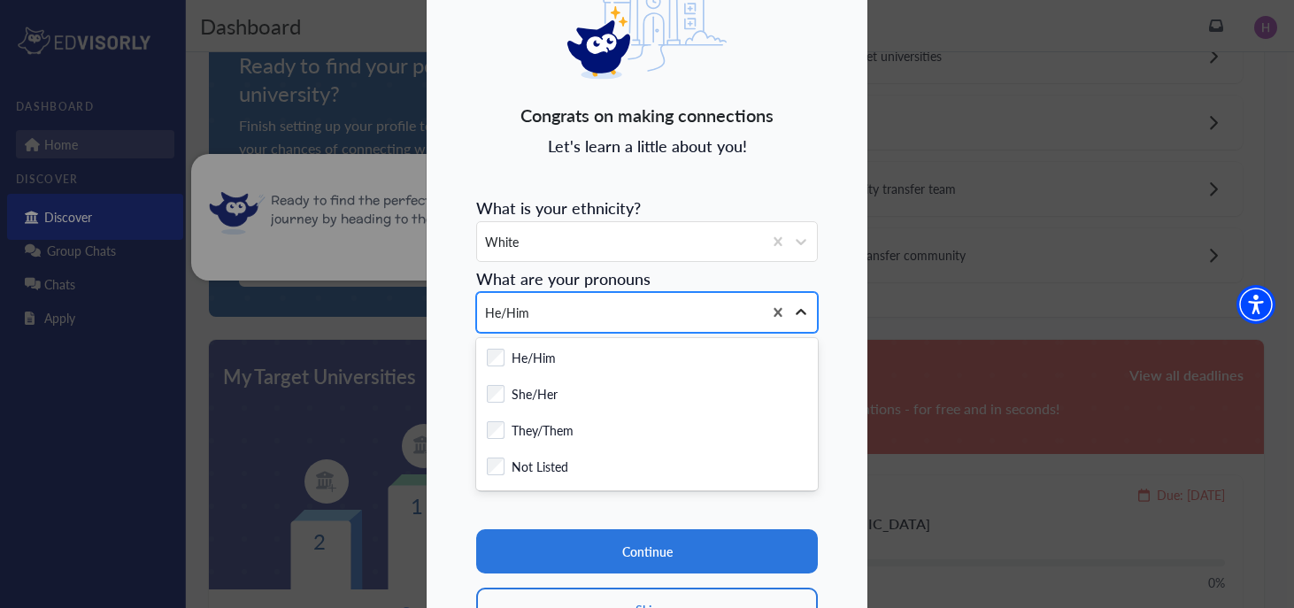
click at [798, 307] on icon at bounding box center [801, 313] width 18 height 18
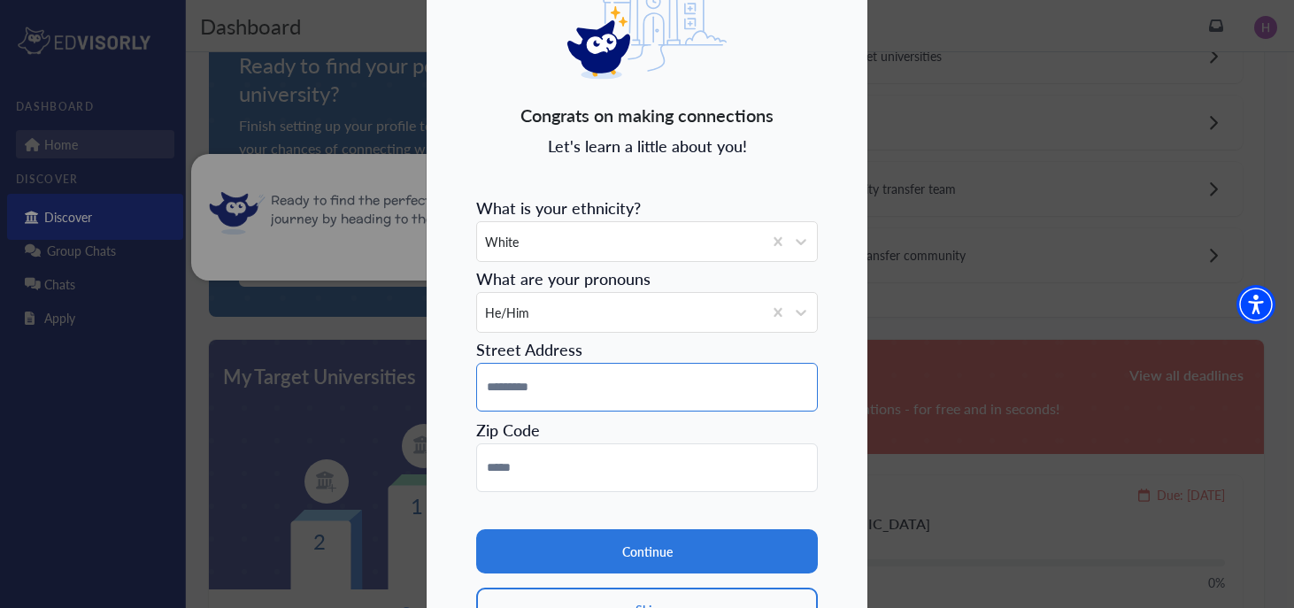
click at [677, 404] on input at bounding box center [647, 387] width 342 height 49
type input "**********"
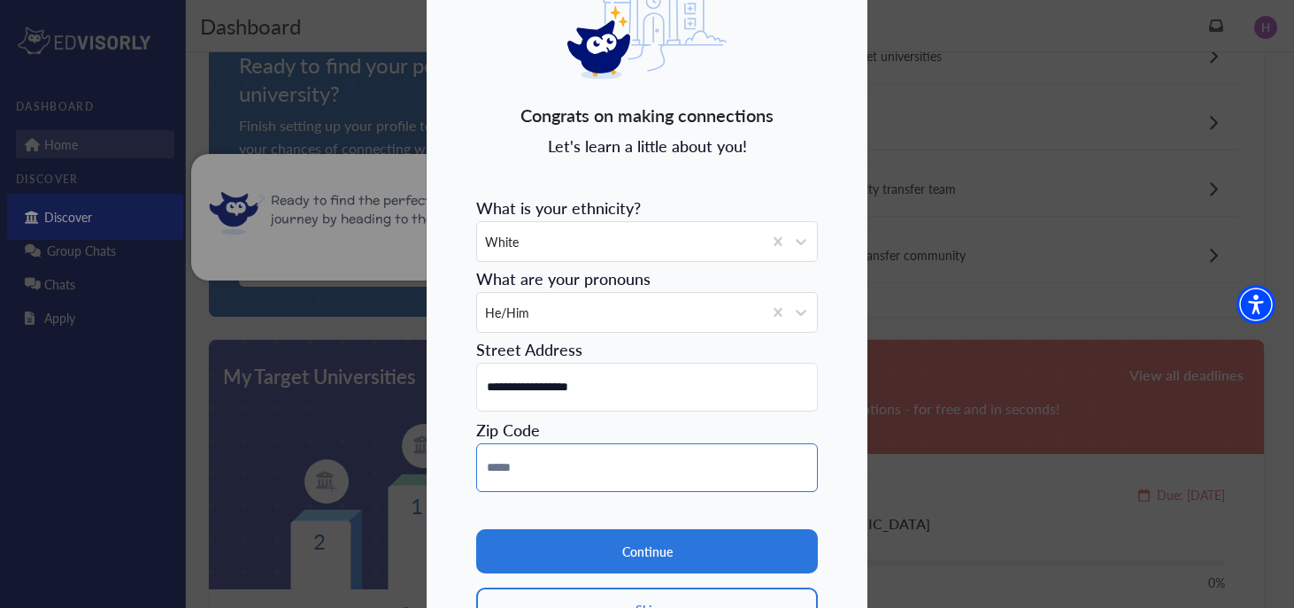
type input "**********"
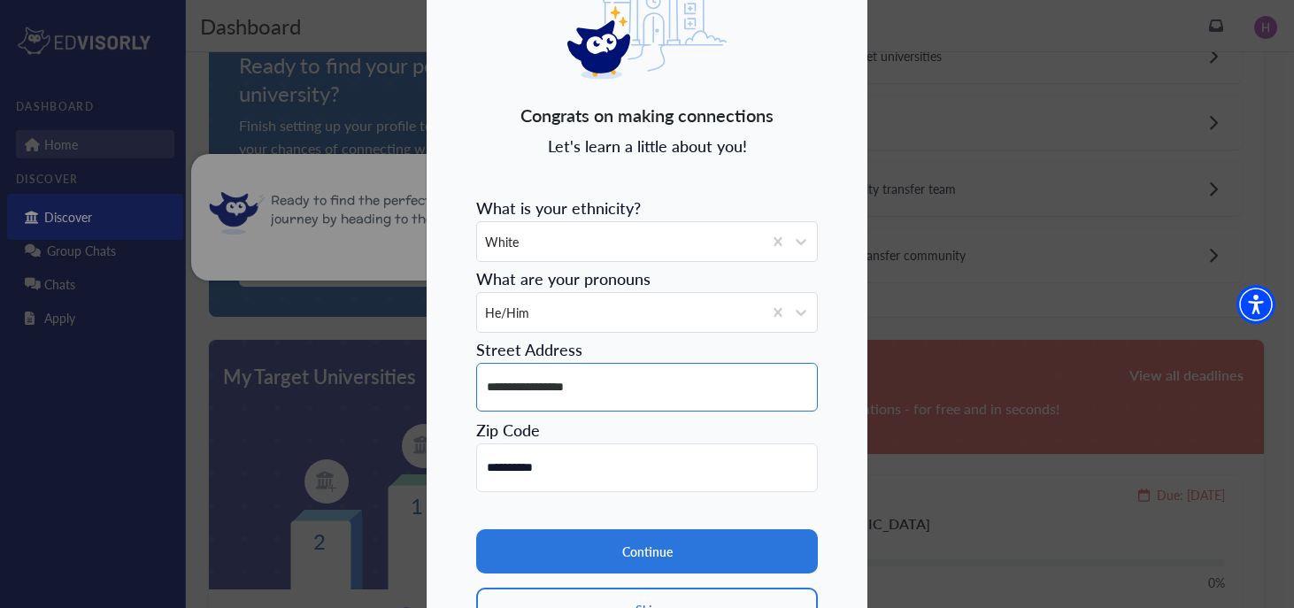
type input "**********"
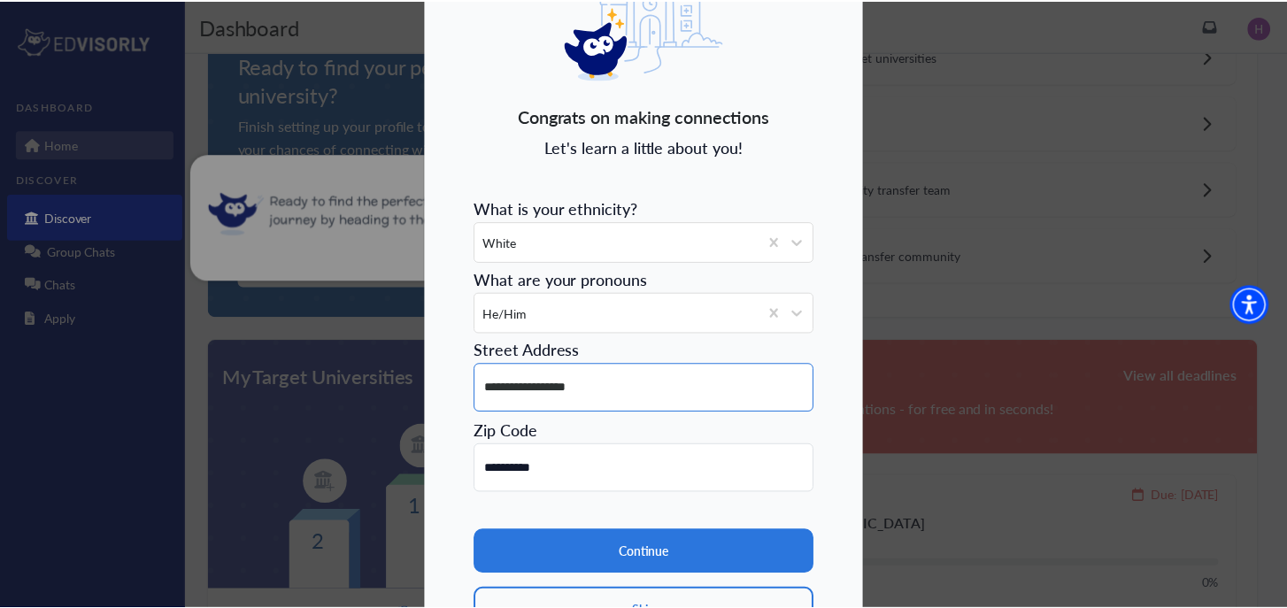
scroll to position [178, 0]
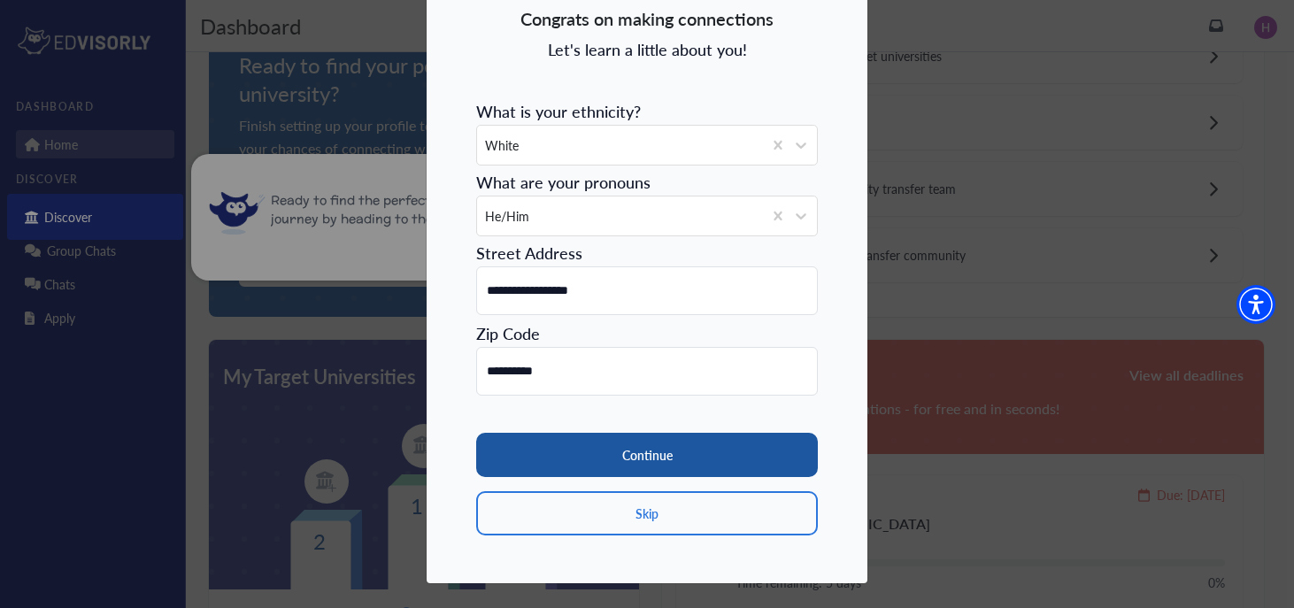
click at [484, 465] on button "Continue" at bounding box center [647, 455] width 342 height 44
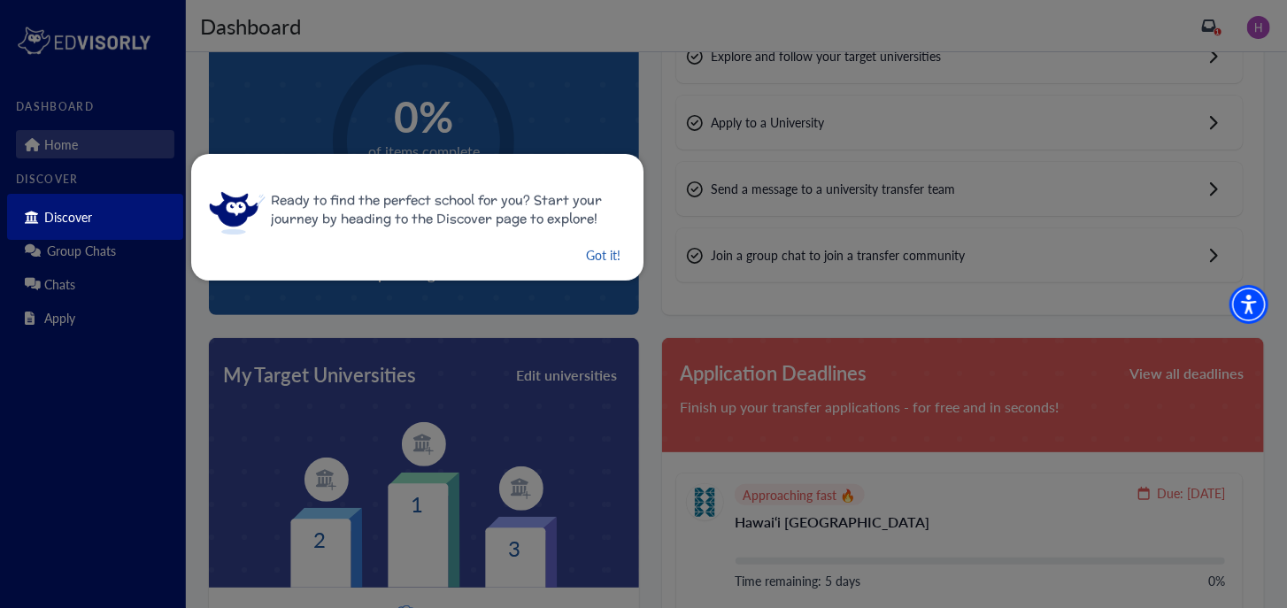
click at [584, 251] on button "Got it!" at bounding box center [603, 255] width 38 height 22
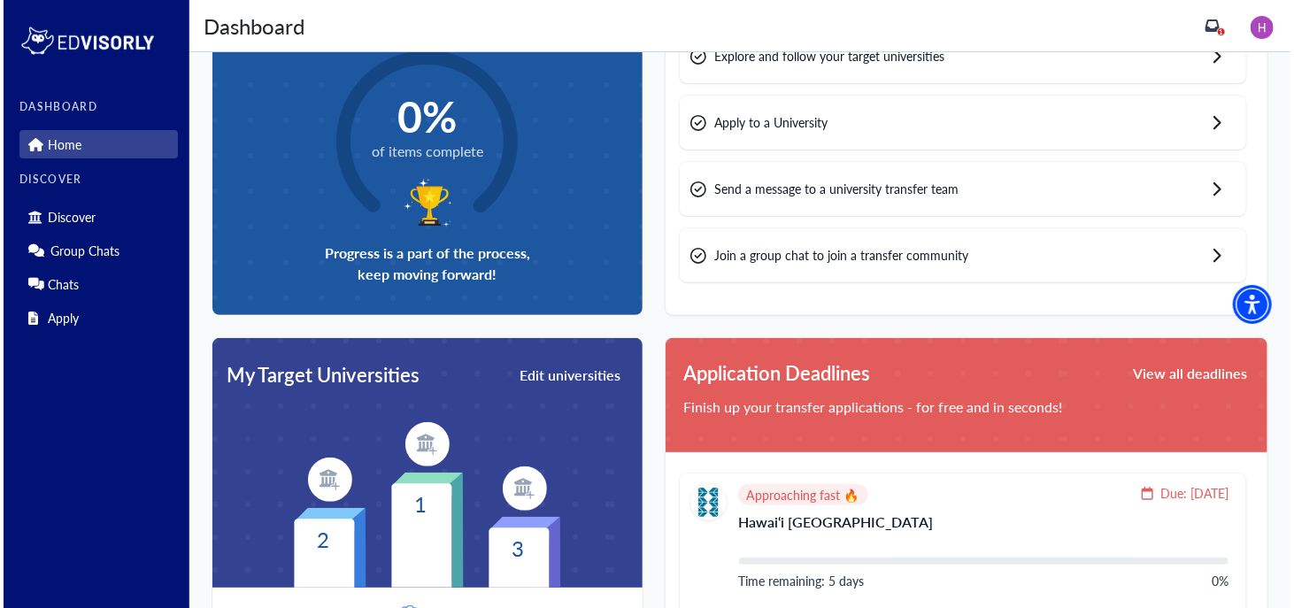
scroll to position [0, 0]
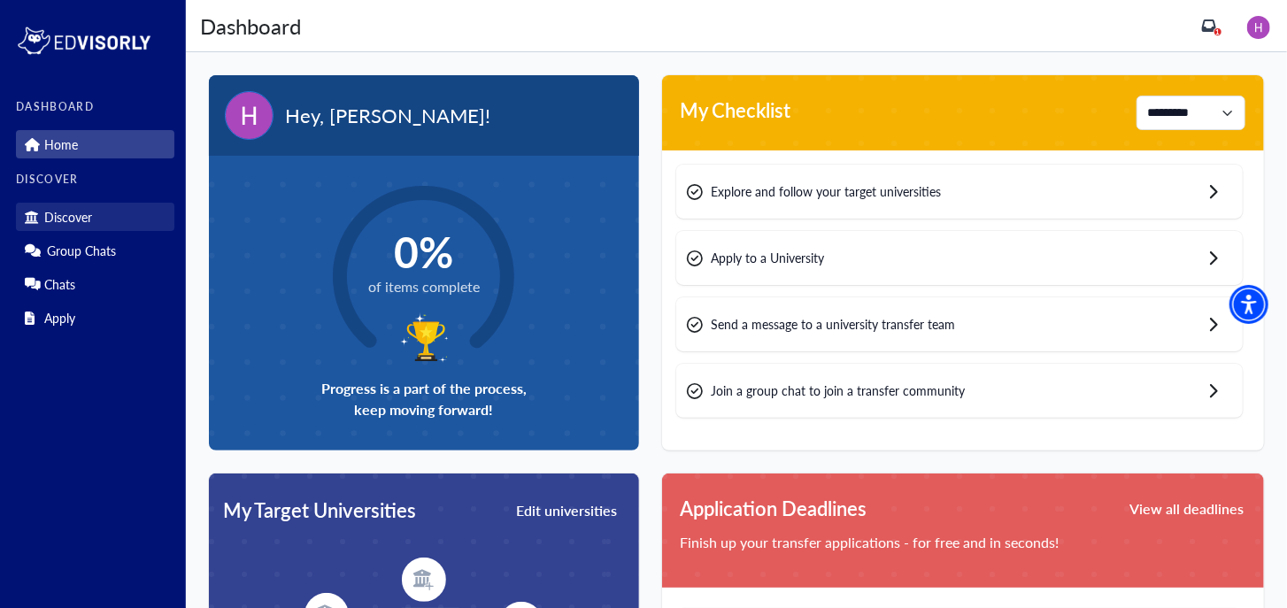
click at [109, 223] on link "Discover" at bounding box center [95, 217] width 158 height 28
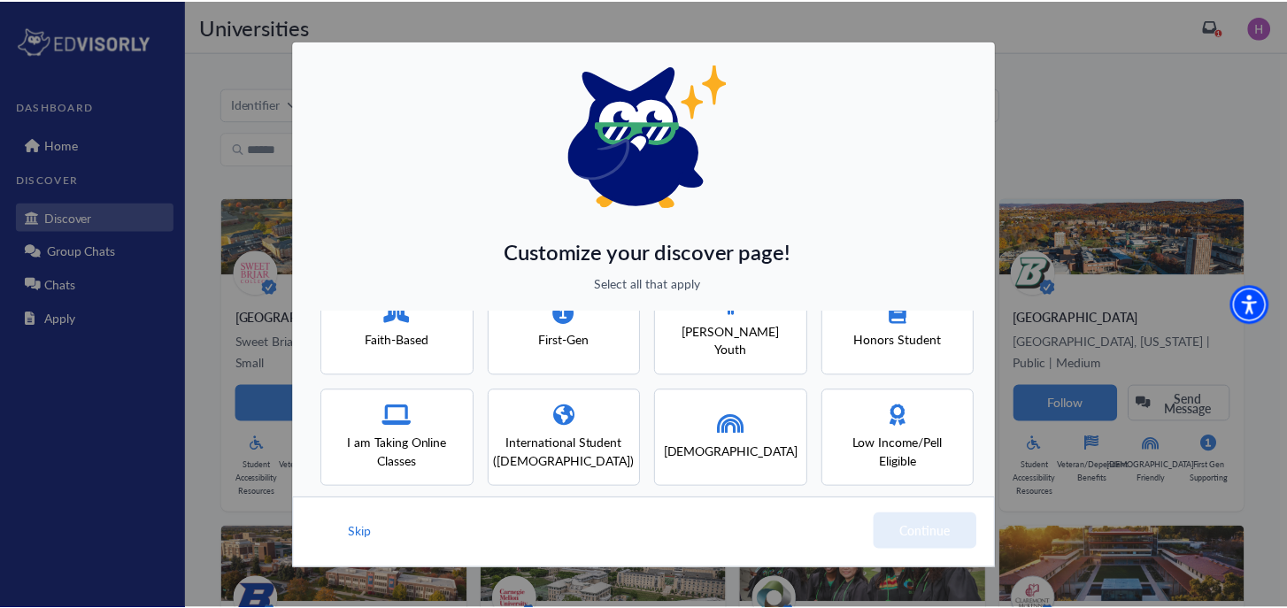
scroll to position [46, 0]
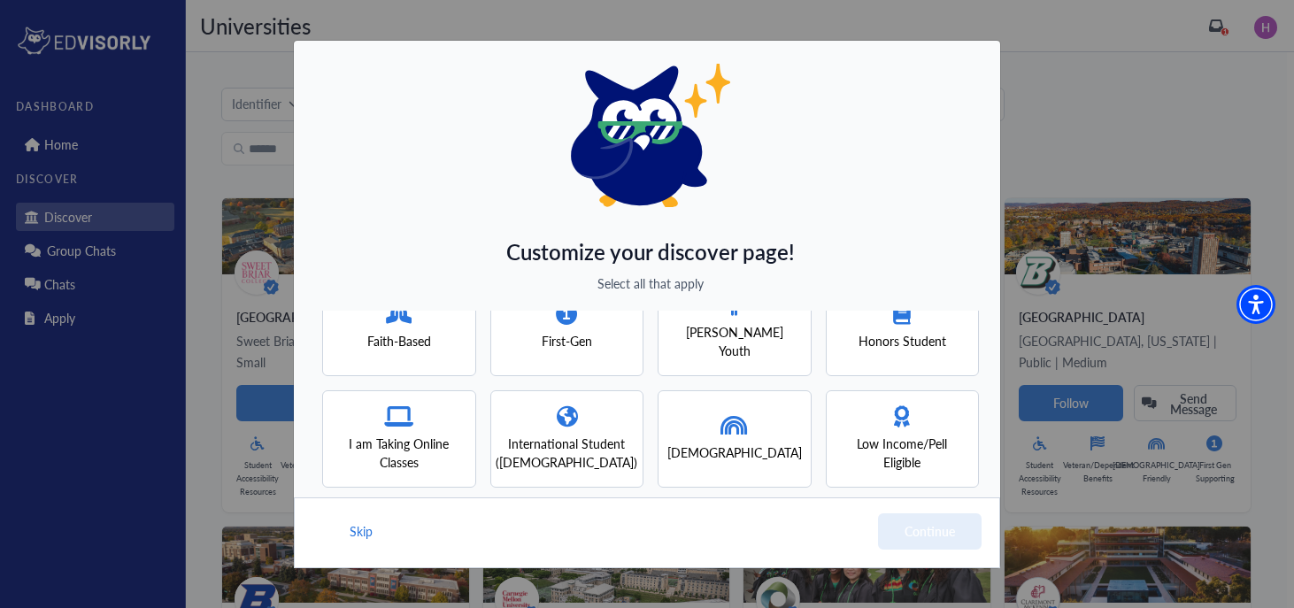
click at [1173, 359] on div "Customize your discover page! Select all that apply Faith-Based First-Gen [PERS…" at bounding box center [647, 304] width 1294 height 608
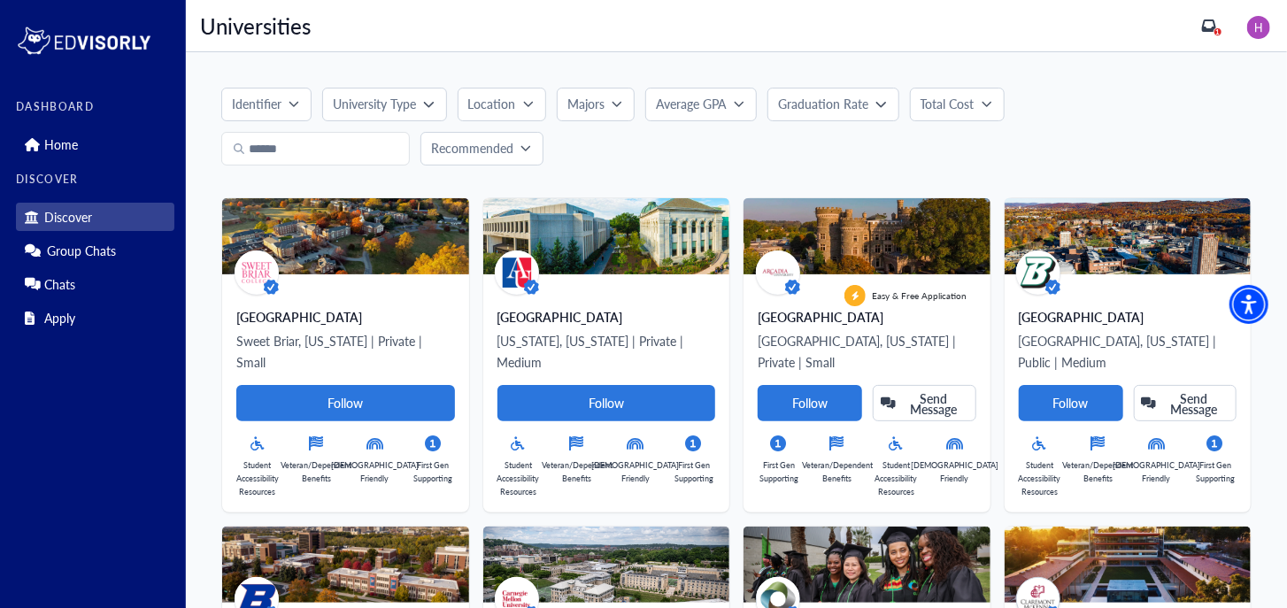
click at [362, 111] on p "University Type" at bounding box center [374, 104] width 83 height 19
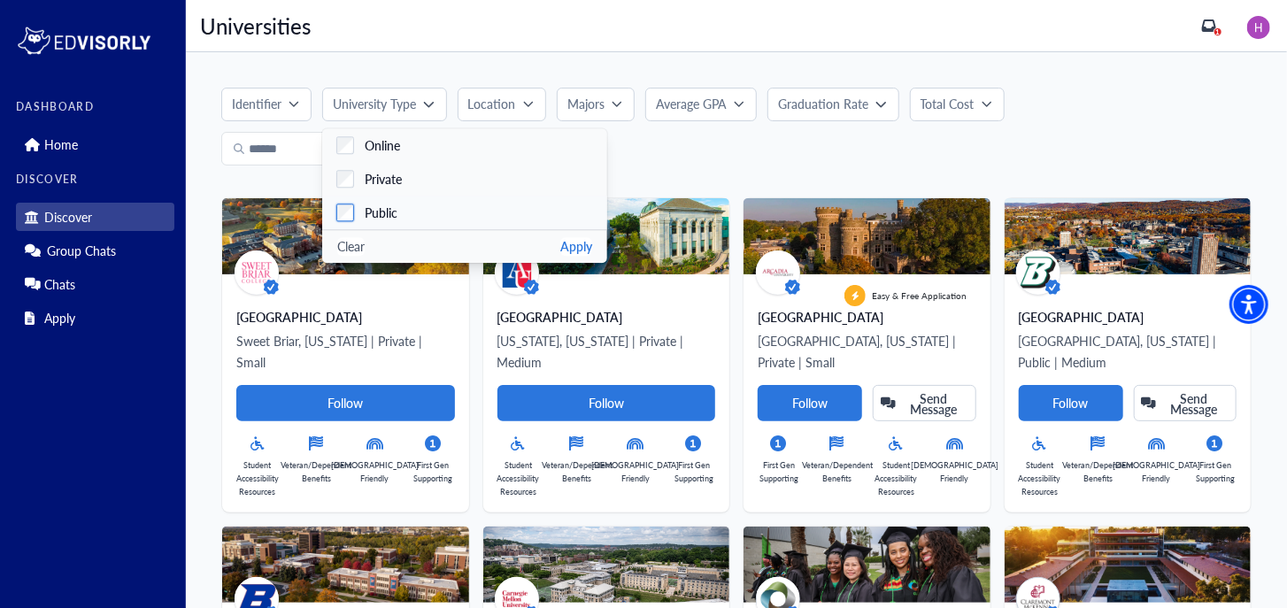
click at [376, 218] on span "Public" at bounding box center [381, 213] width 33 height 19
click at [386, 185] on span "Private" at bounding box center [383, 179] width 37 height 19
click at [473, 114] on button "Location" at bounding box center [502, 105] width 89 height 34
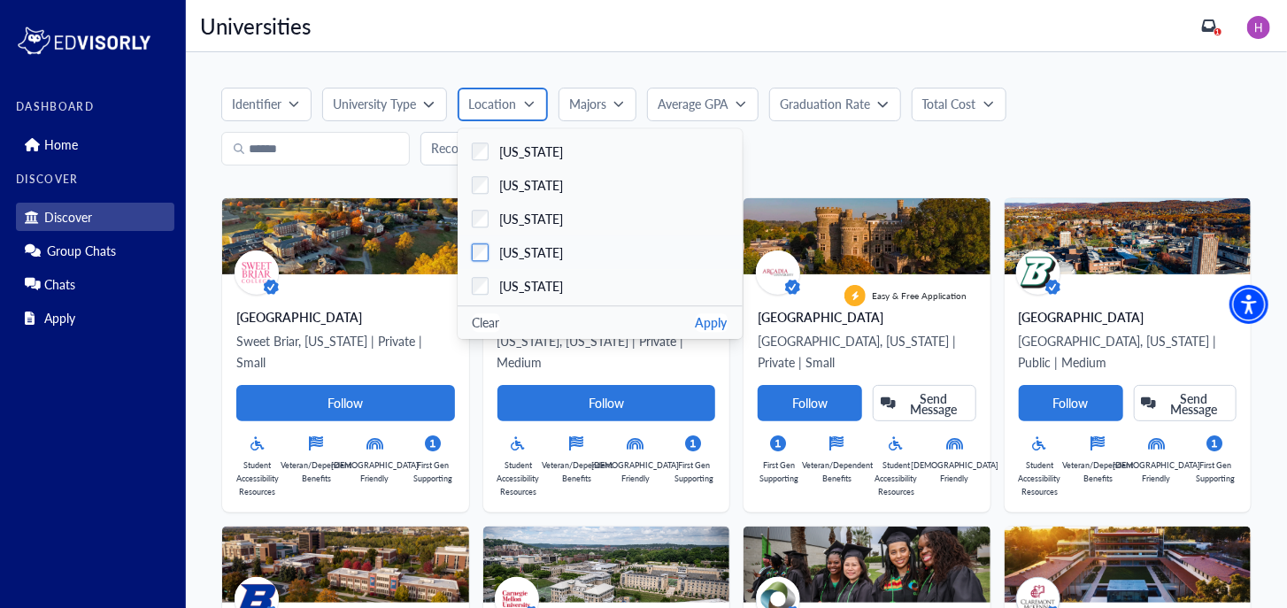
scroll to position [1504, 0]
click at [529, 191] on span "[US_STATE]" at bounding box center [531, 189] width 64 height 19
click at [582, 107] on p "Majors" at bounding box center [585, 104] width 37 height 19
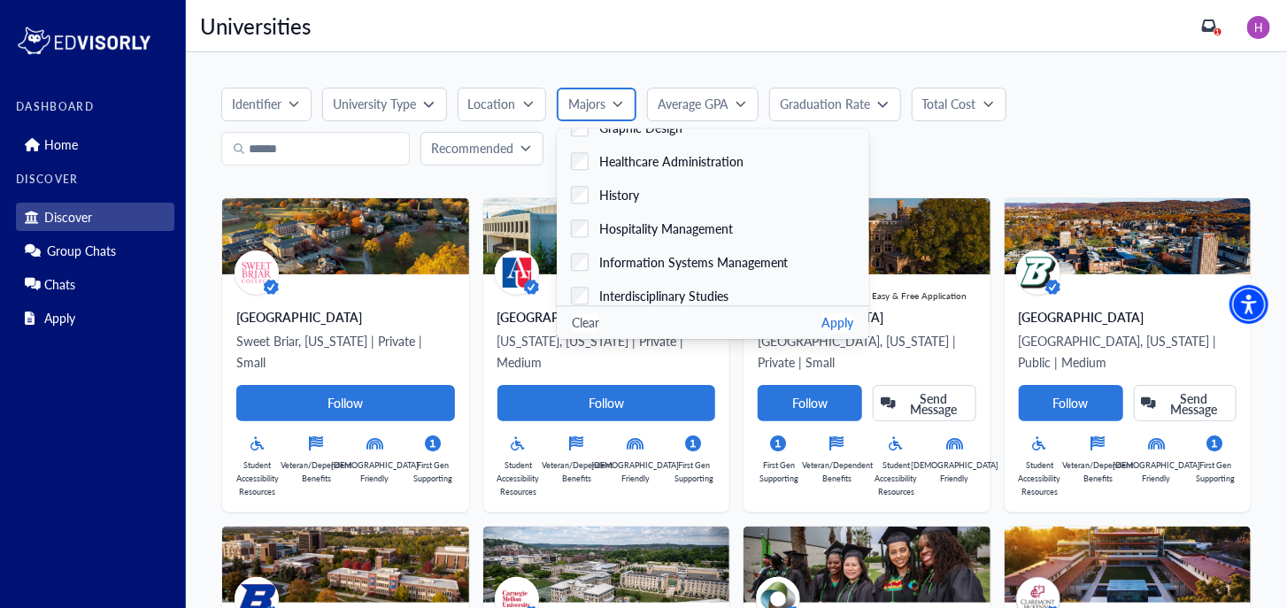
scroll to position [1891, 0]
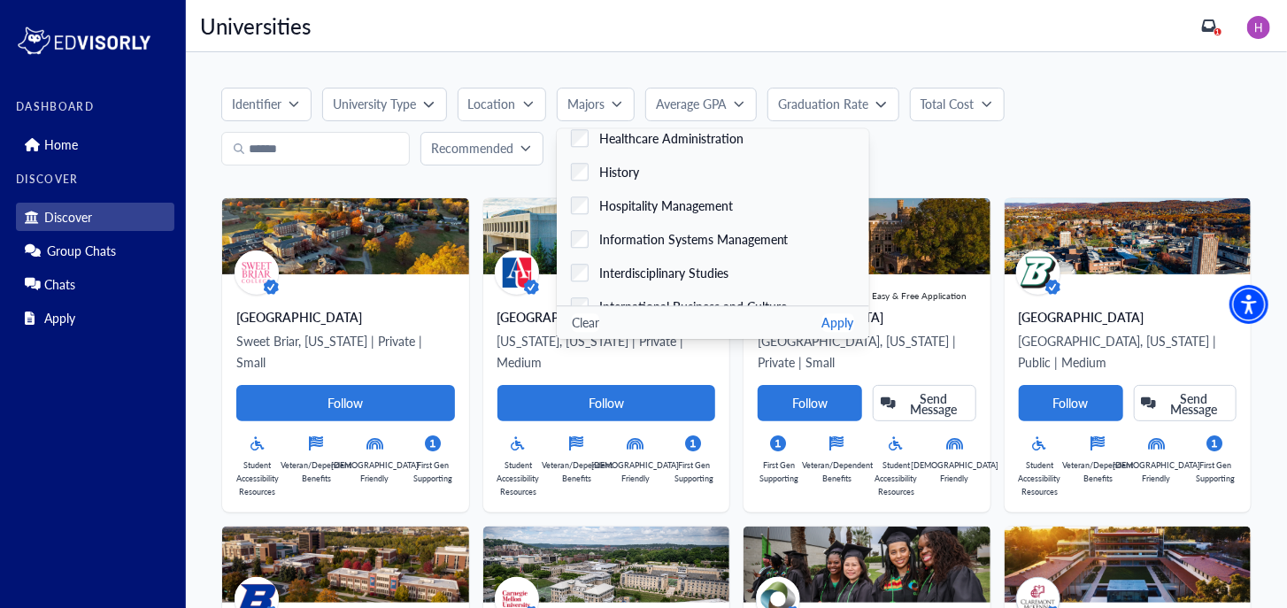
click at [414, 106] on p "University Type" at bounding box center [374, 104] width 83 height 19
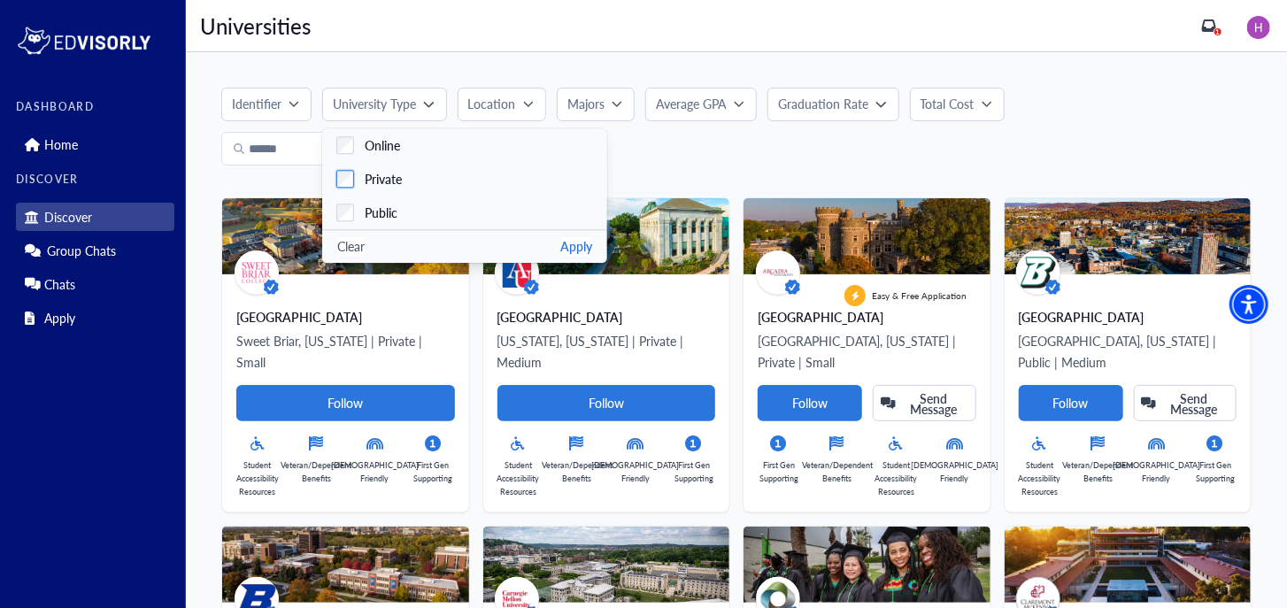
click at [393, 182] on span "Private" at bounding box center [383, 179] width 37 height 19
click at [389, 204] on span "Public" at bounding box center [381, 213] width 33 height 19
click at [585, 249] on button "Apply" at bounding box center [576, 246] width 32 height 19
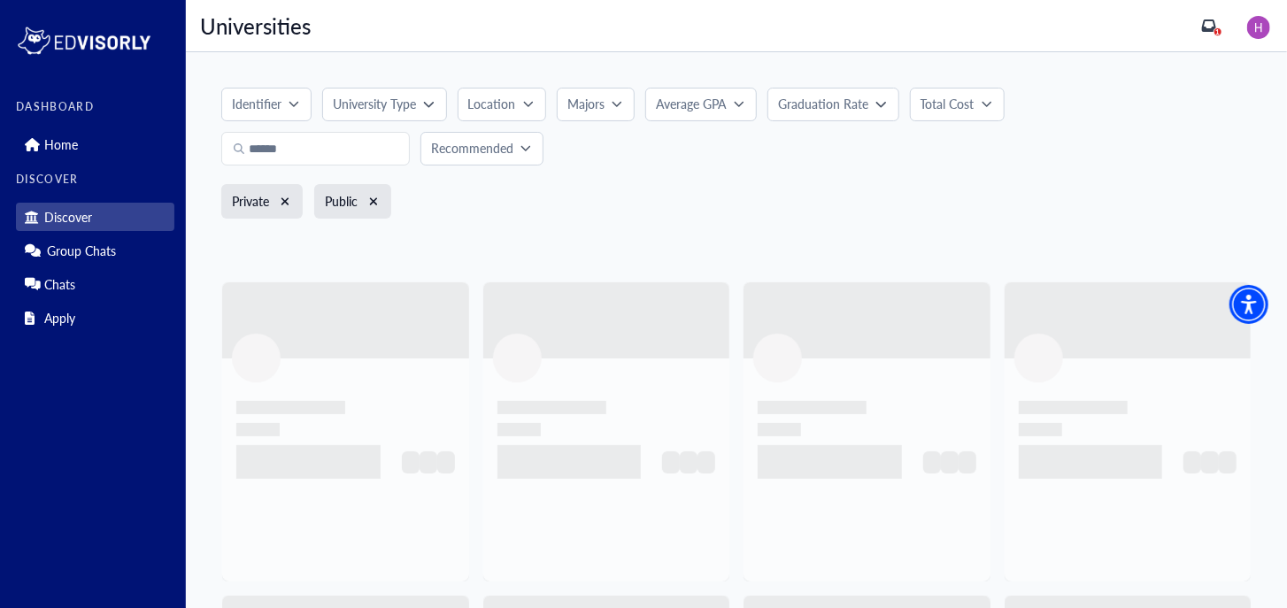
click at [501, 95] on p "Location" at bounding box center [492, 104] width 48 height 19
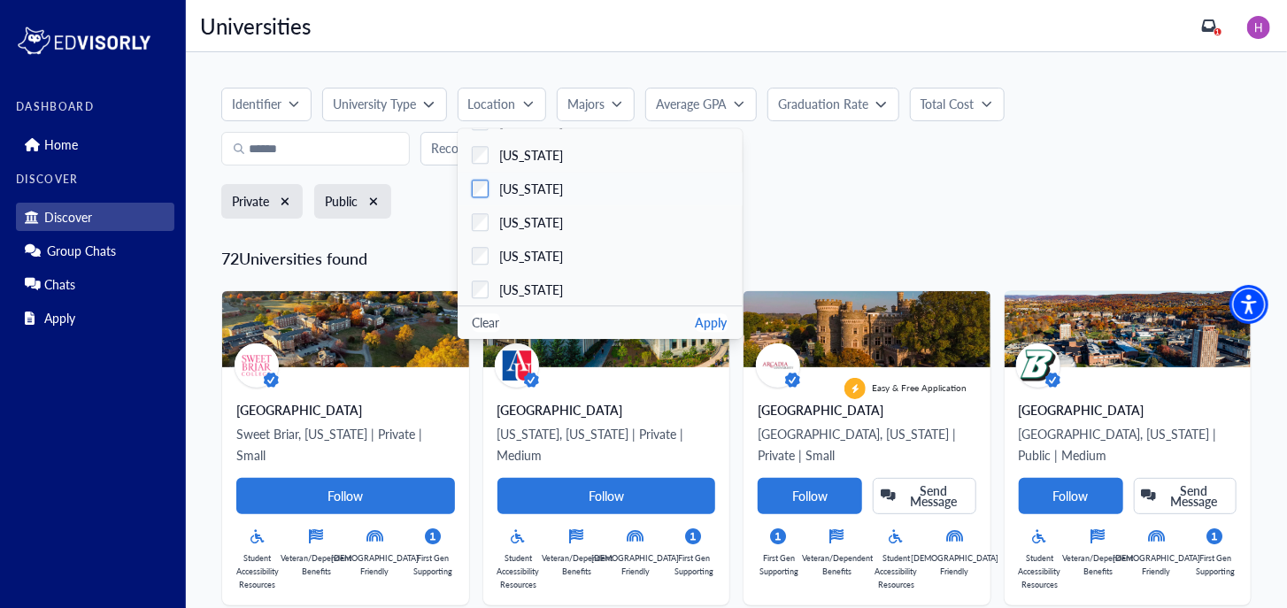
click at [531, 188] on span "[US_STATE]" at bounding box center [531, 189] width 64 height 19
click at [708, 320] on button "Apply" at bounding box center [712, 322] width 32 height 19
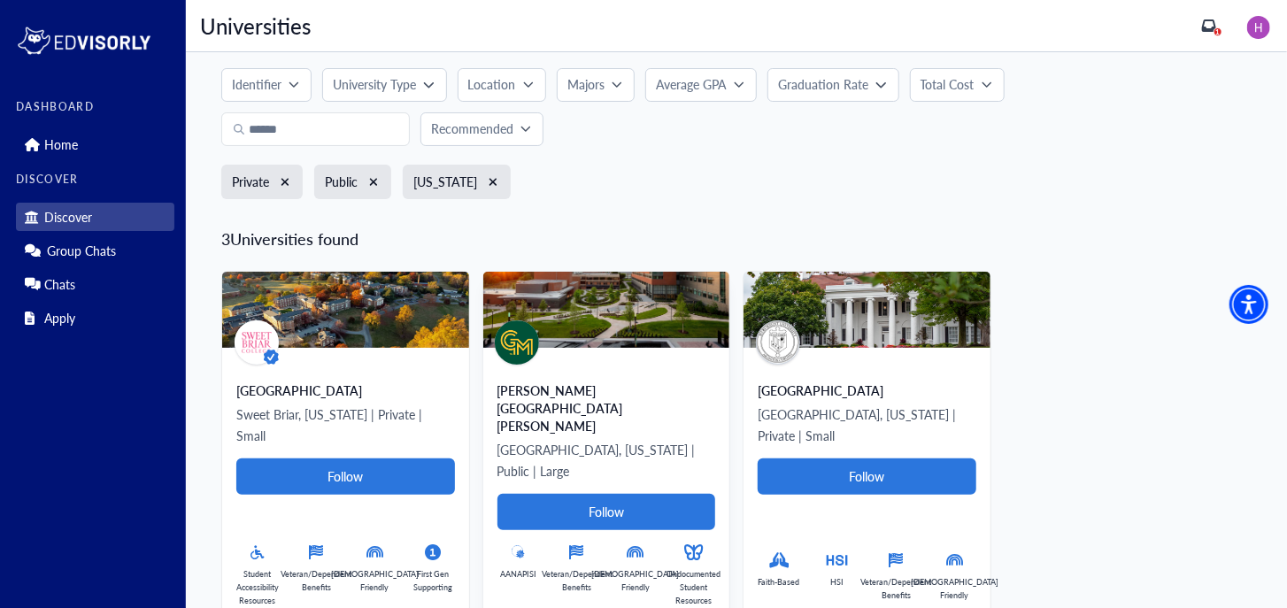
scroll to position [17, 0]
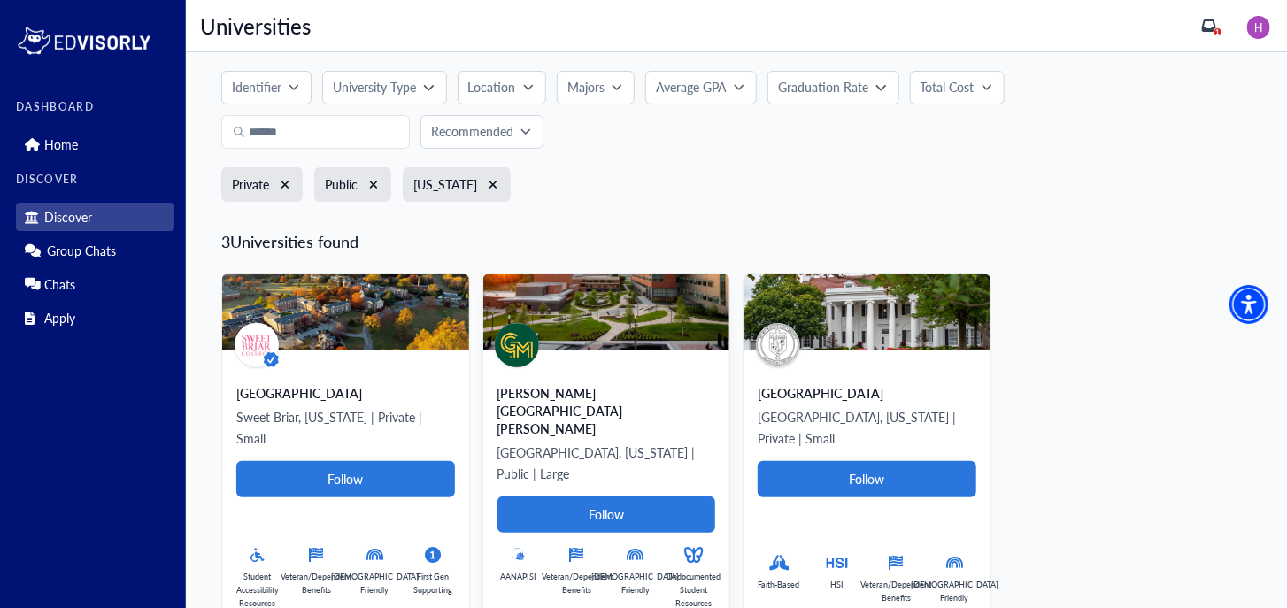
click at [638, 333] on img at bounding box center [606, 312] width 247 height 76
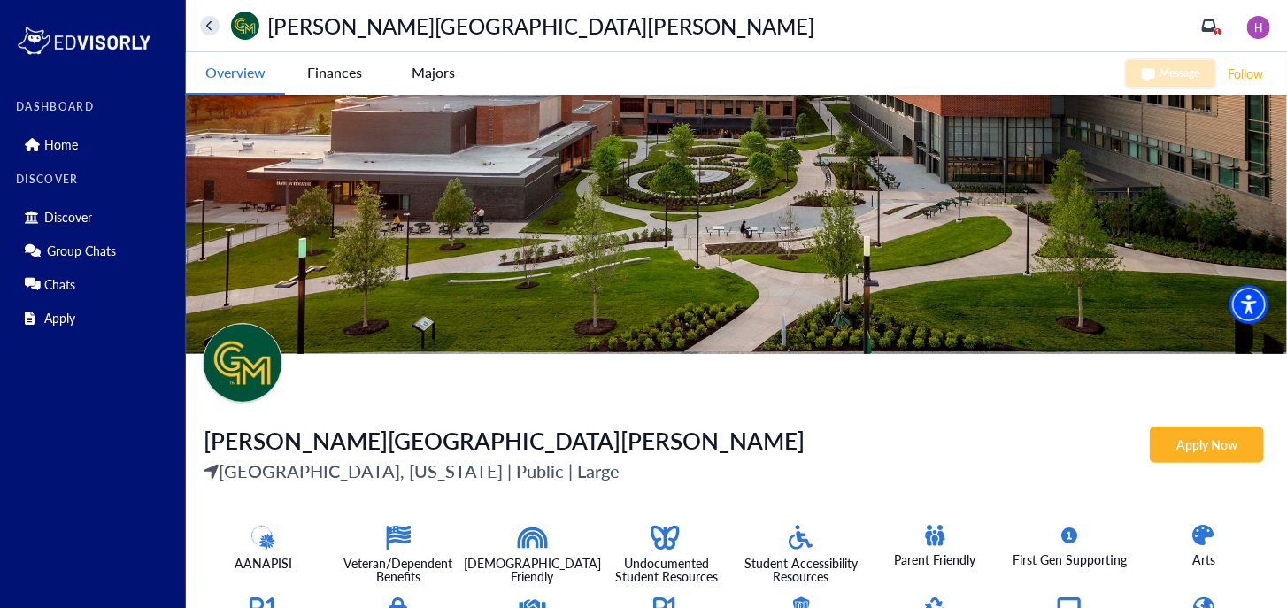
click at [1199, 441] on University-tag "Apply Now" at bounding box center [1207, 445] width 114 height 36
click at [301, 71] on University-tag "Finances" at bounding box center [334, 72] width 99 height 41
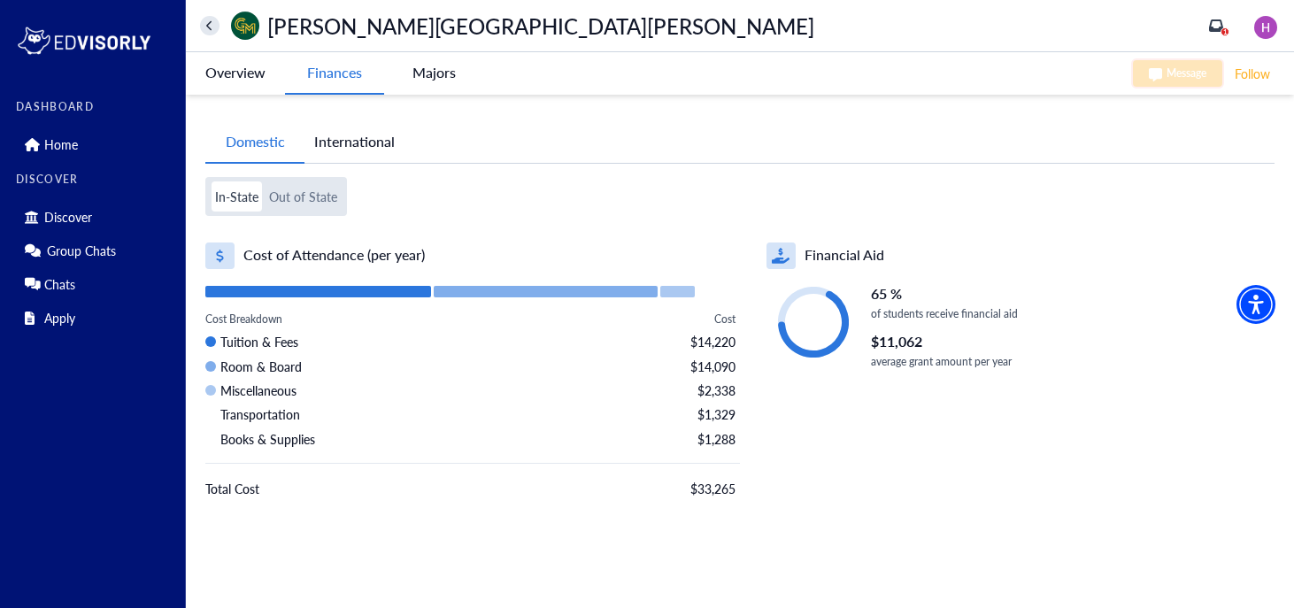
click at [311, 199] on button "Out of State" at bounding box center [303, 196] width 75 height 30
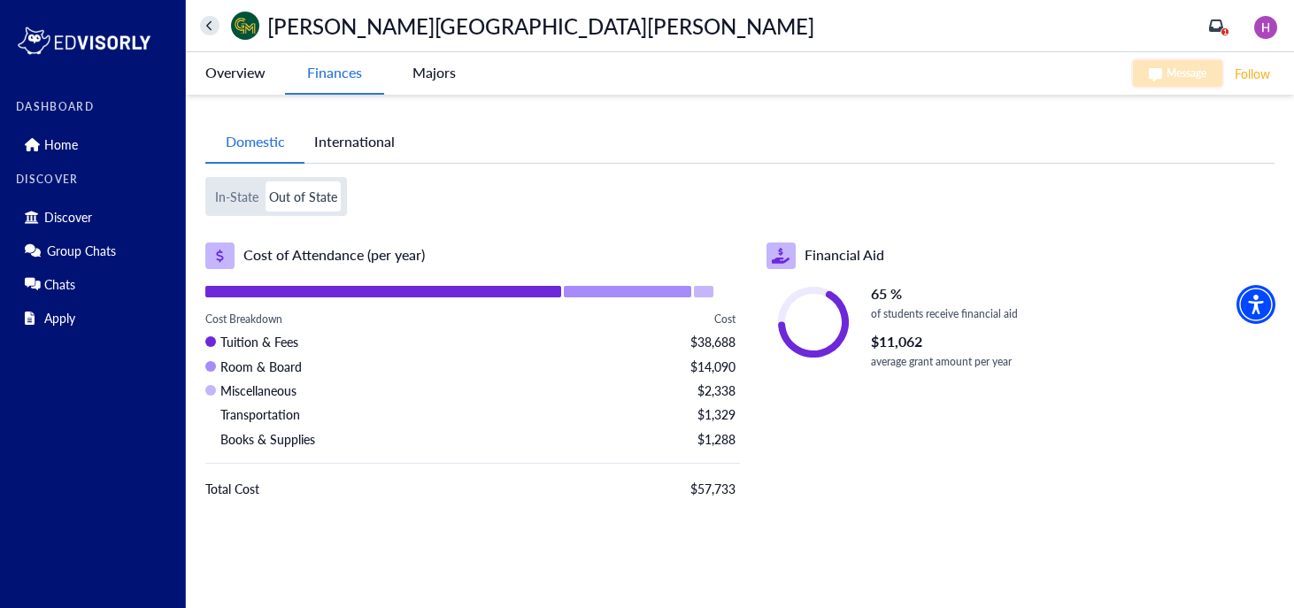
click at [267, 199] on button "Out of State" at bounding box center [303, 196] width 75 height 30
click at [247, 197] on button "In-State" at bounding box center [237, 196] width 50 height 30
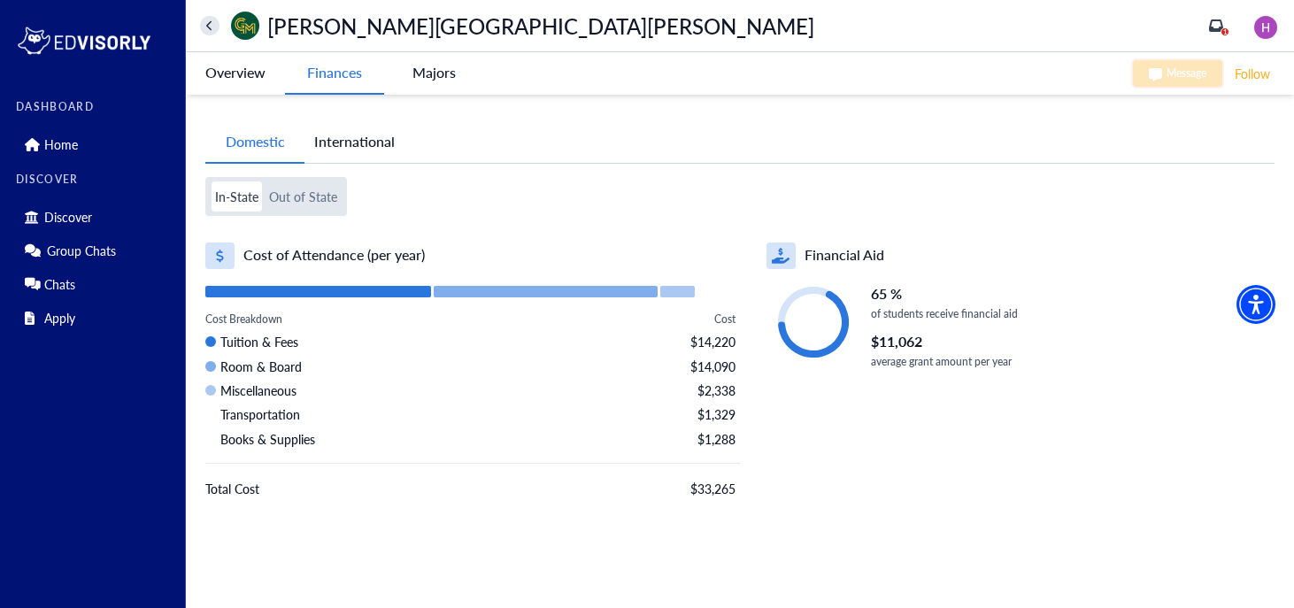
click at [343, 151] on button "International" at bounding box center [354, 141] width 100 height 41
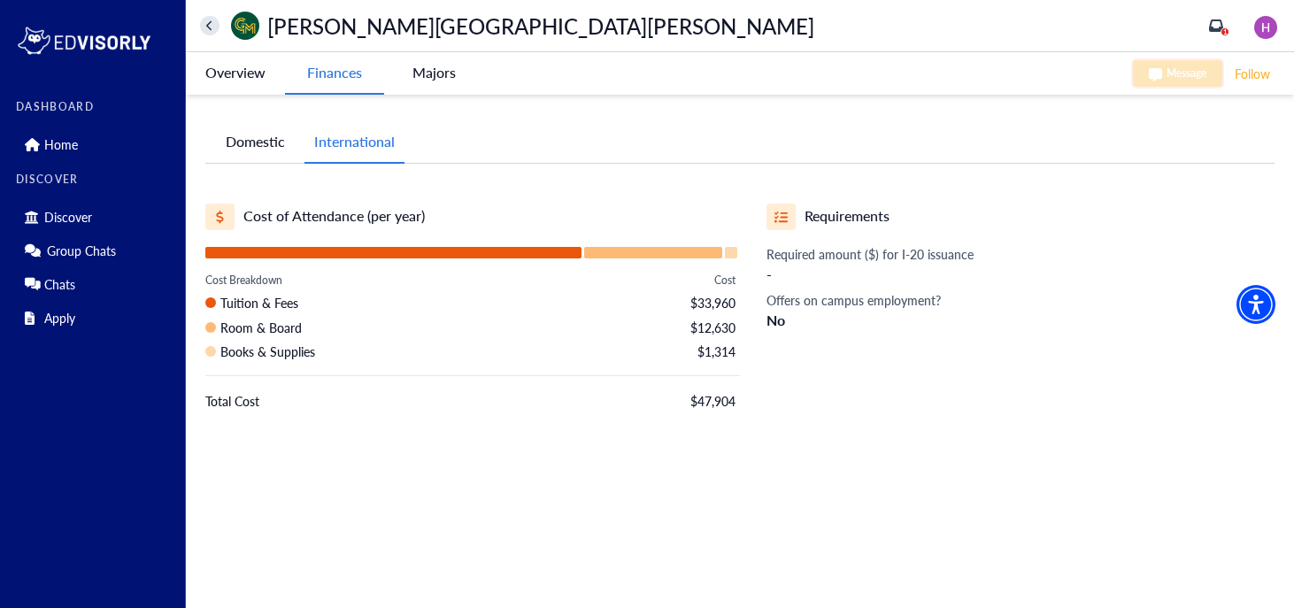
click at [287, 152] on button "Domestic" at bounding box center [254, 141] width 99 height 41
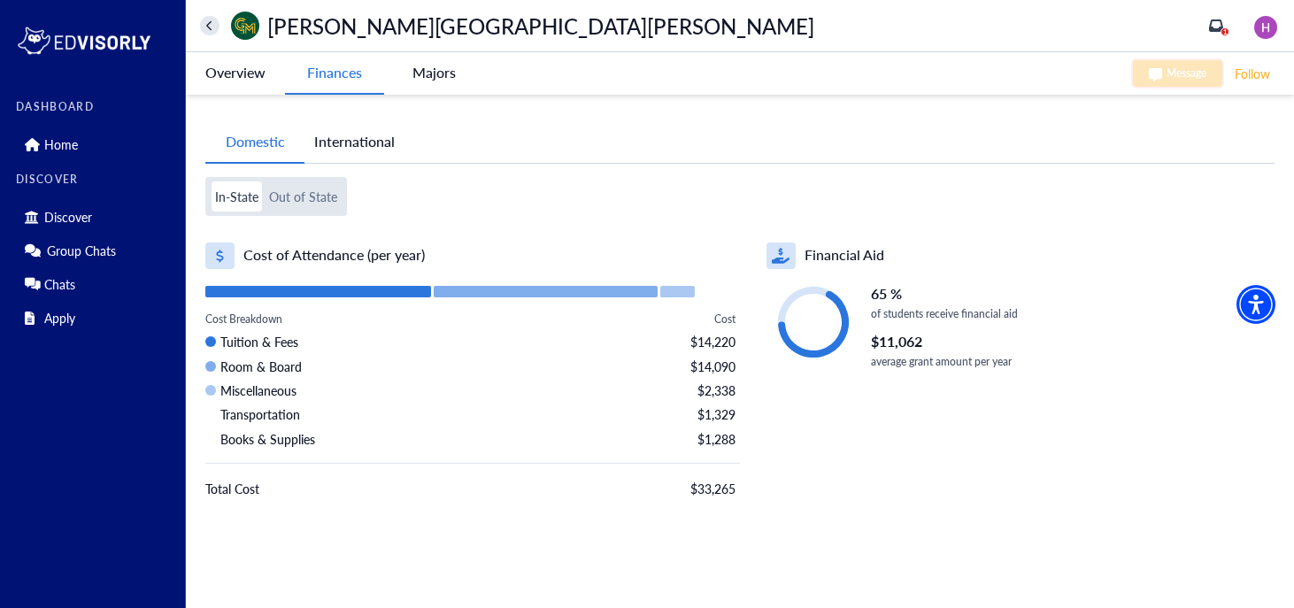
click at [428, 67] on -tag "Majors" at bounding box center [433, 72] width 99 height 41
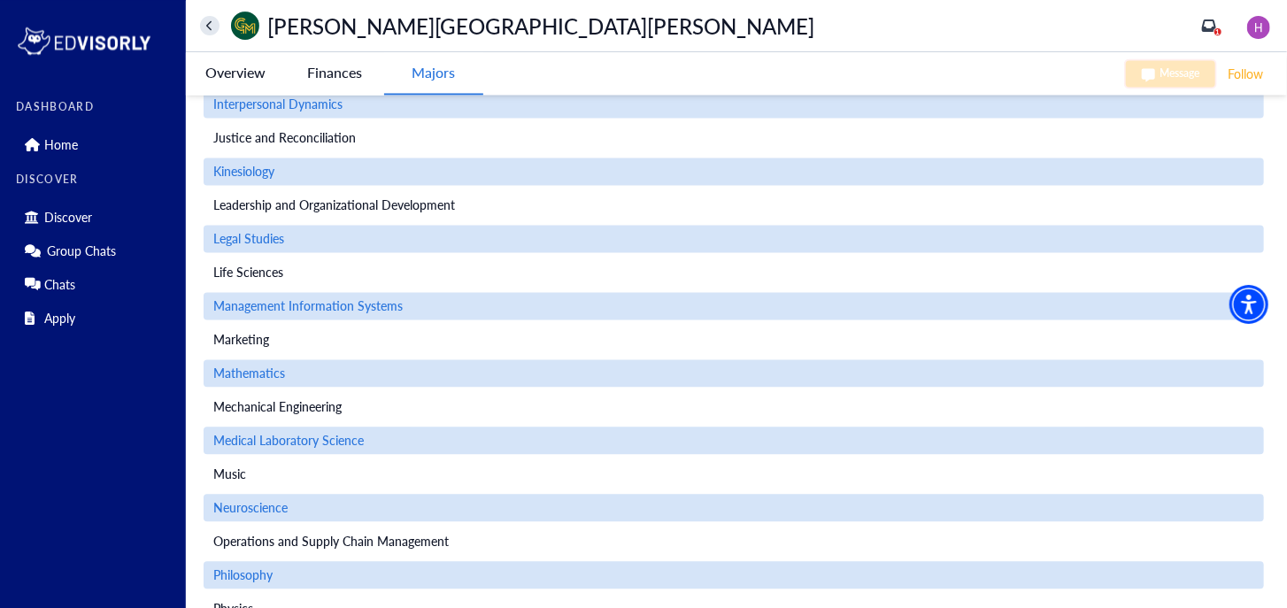
scroll to position [2267, 0]
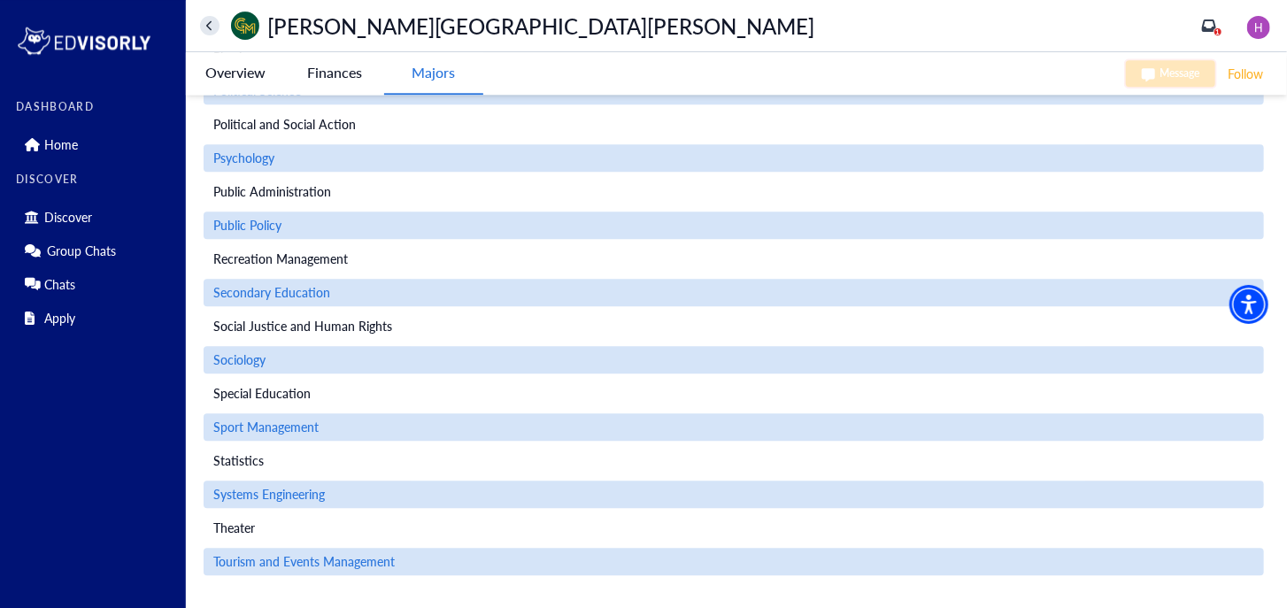
click at [297, 497] on span "Systems Engineering" at bounding box center [269, 494] width 112 height 19
click at [213, 32] on button "home" at bounding box center [209, 25] width 19 height 19
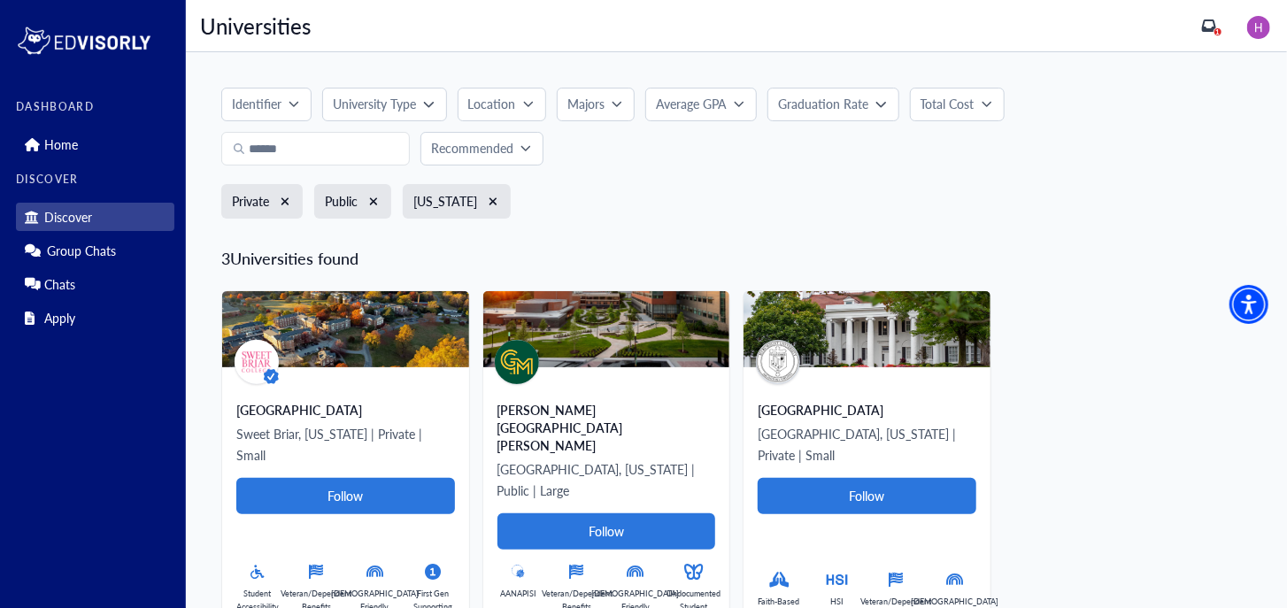
click at [571, 101] on p "Majors" at bounding box center [585, 104] width 37 height 19
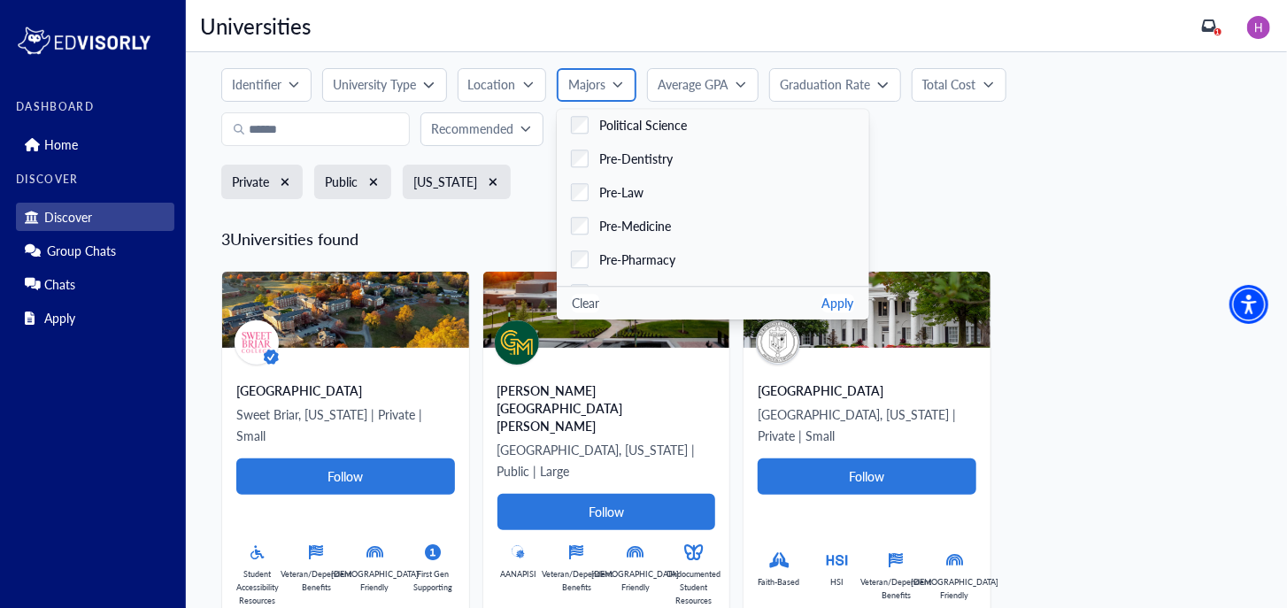
scroll to position [2979, 0]
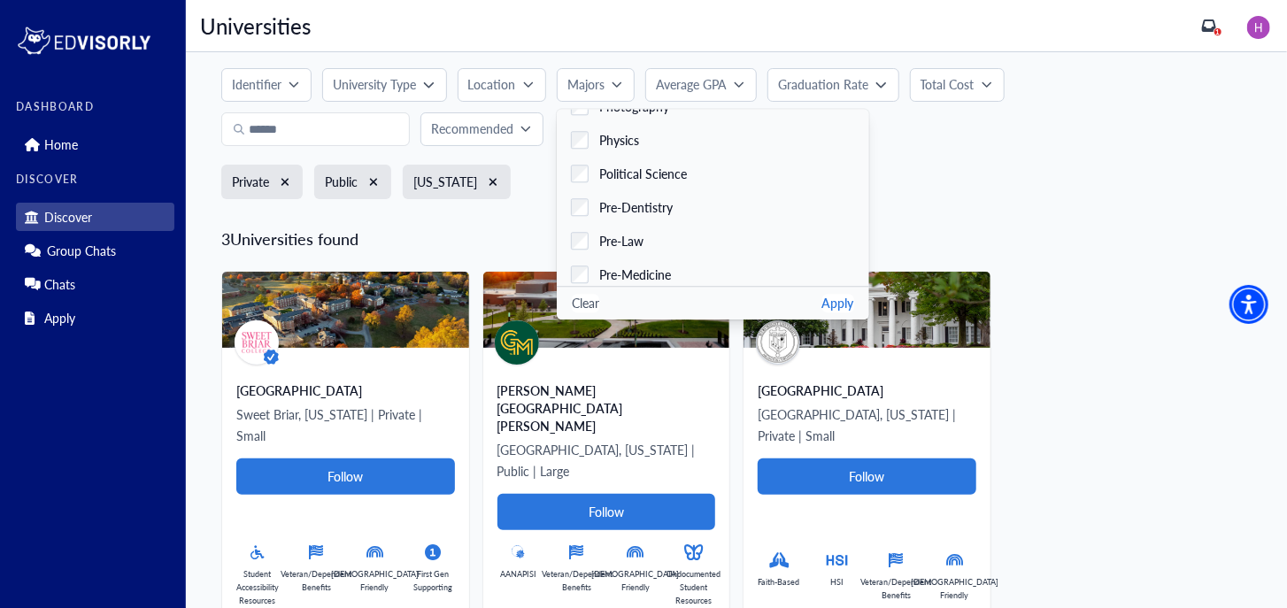
click at [482, 222] on div "Identifier University Type Location Majors Accounting Acting Administration of …" at bounding box center [736, 349] width 1101 height 633
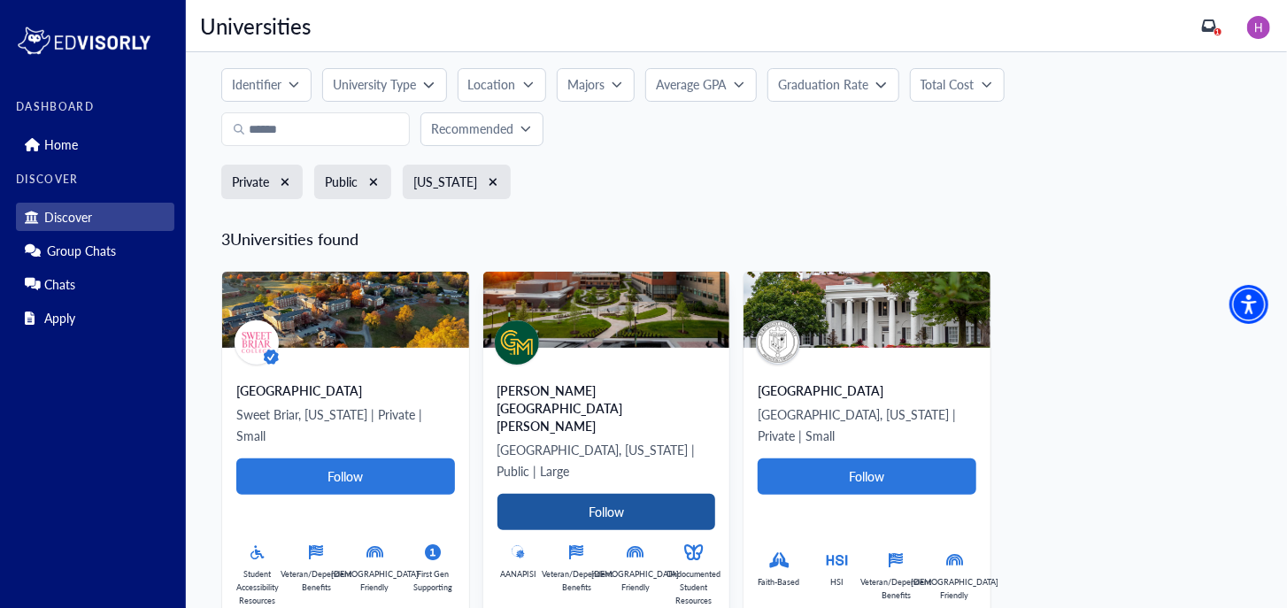
click at [597, 494] on Card-tag "Follow" at bounding box center [606, 512] width 219 height 36
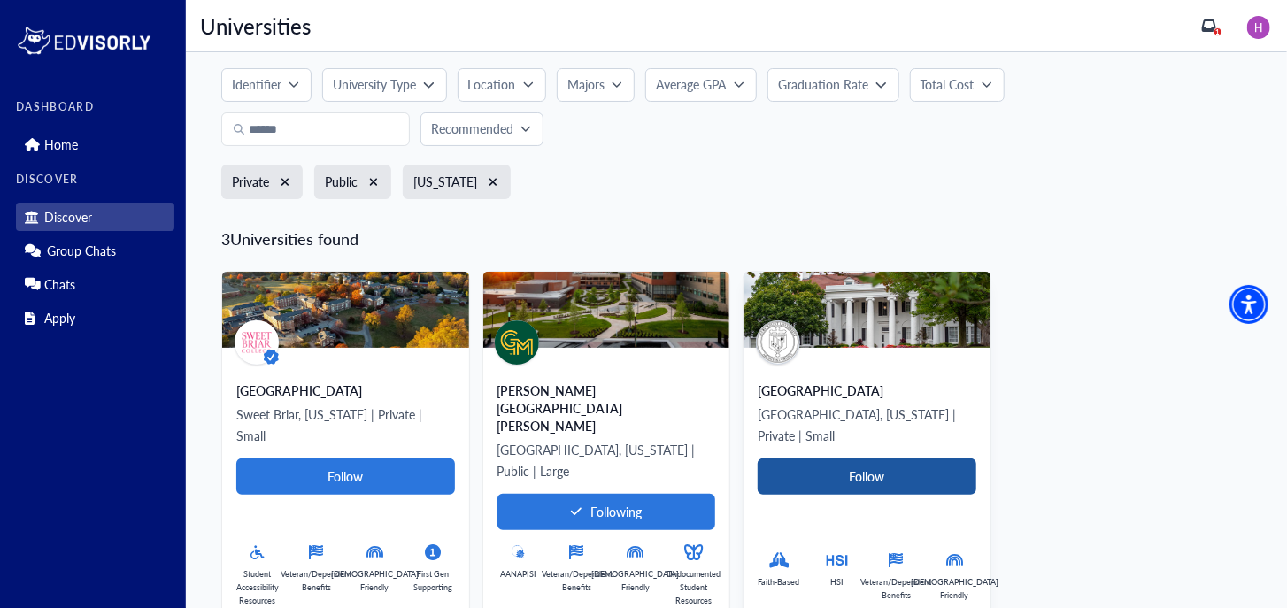
click at [836, 461] on Card-tag "Follow" at bounding box center [867, 477] width 219 height 36
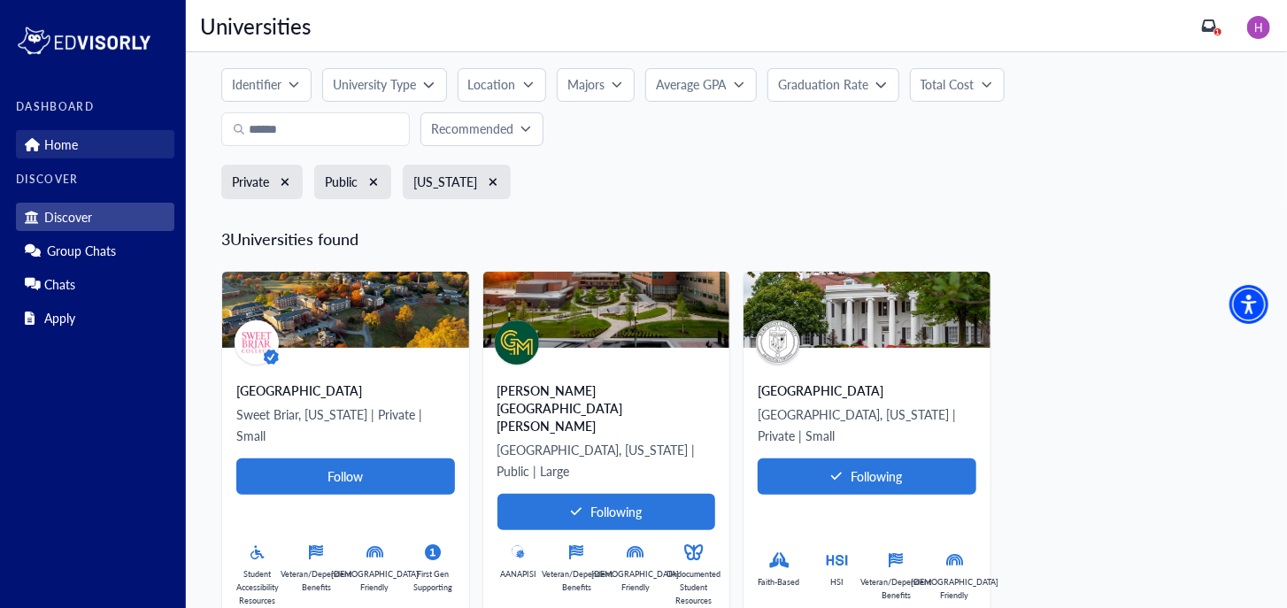
click at [60, 150] on p "Home" at bounding box center [61, 144] width 34 height 15
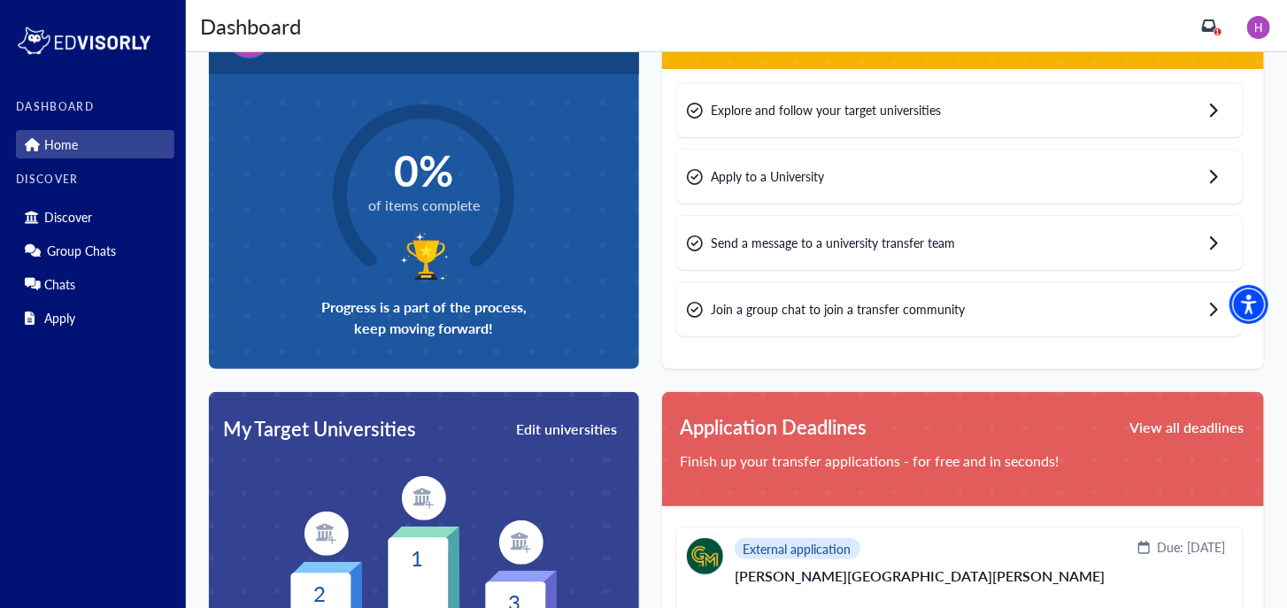
scroll to position [83, 0]
